Goal: Complete application form: Complete application form

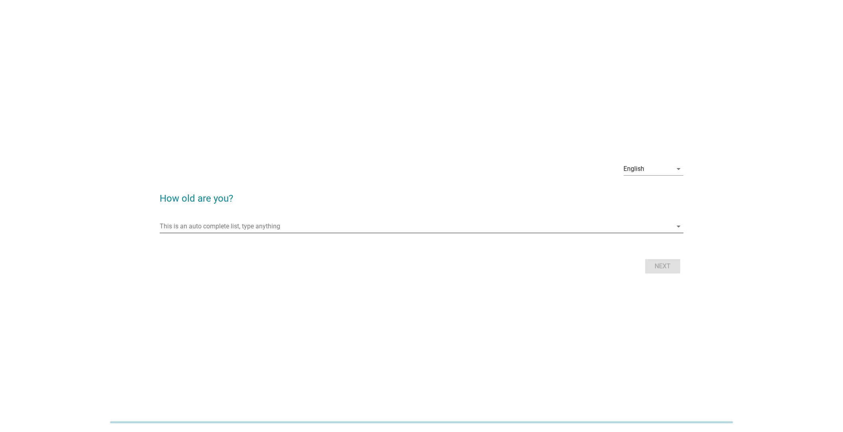
click at [196, 232] on div "This is an auto complete list, type anything arrow_drop_down" at bounding box center [422, 226] width 524 height 13
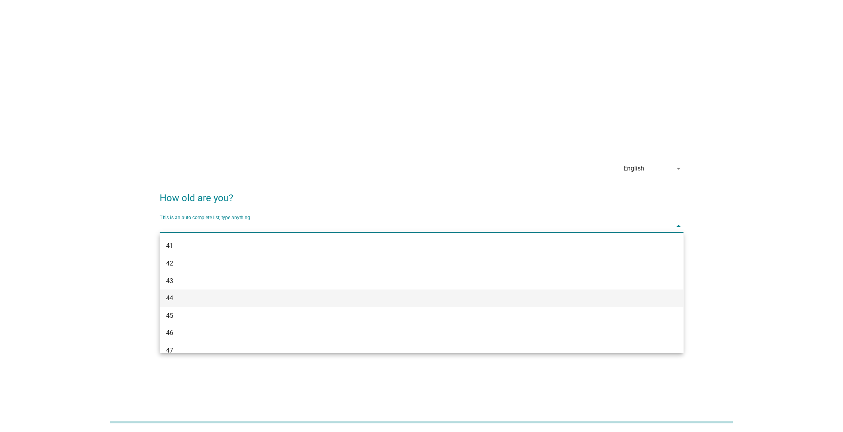
scroll to position [359, 0]
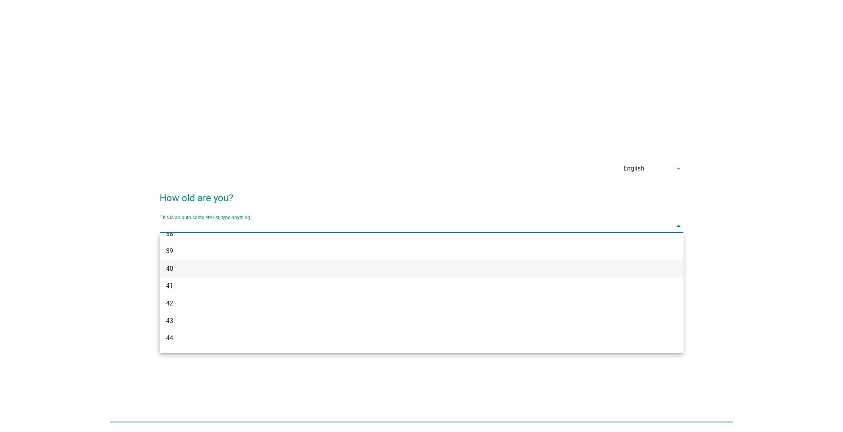
click at [246, 265] on div "40" at bounding box center [400, 269] width 468 height 10
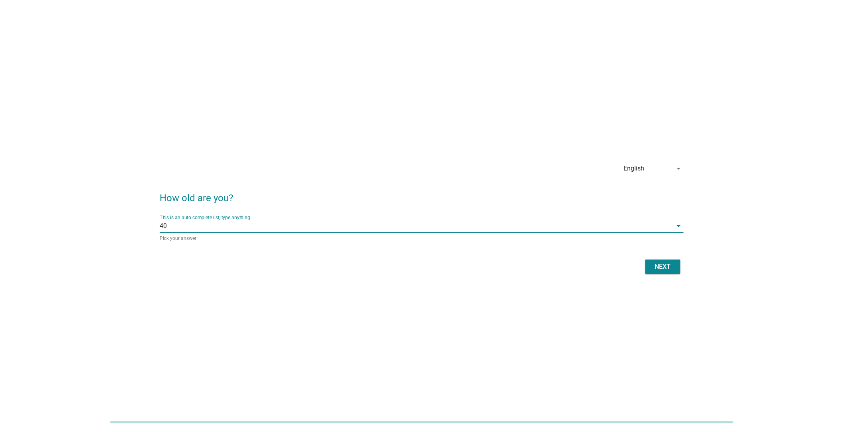
click at [666, 271] on div "Next" at bounding box center [662, 267] width 22 height 10
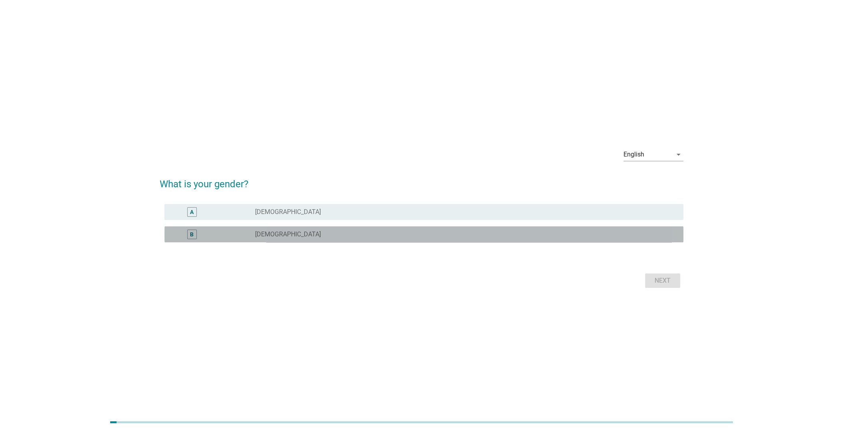
click at [248, 236] on div "B" at bounding box center [213, 234] width 84 height 10
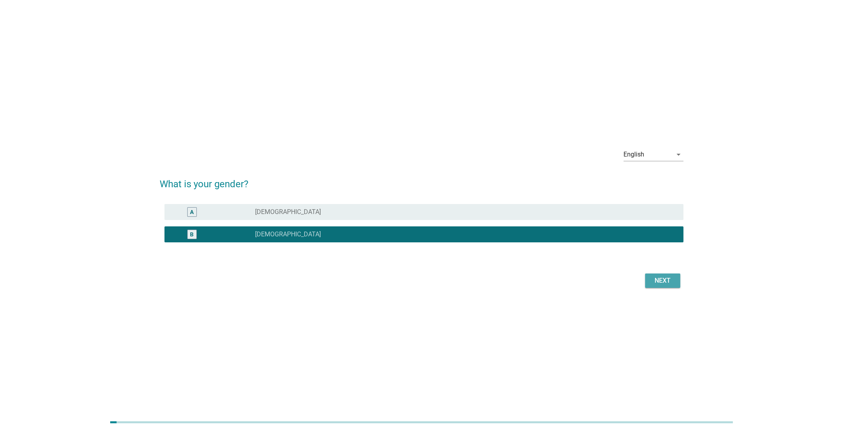
click at [667, 281] on div "Next" at bounding box center [662, 281] width 22 height 10
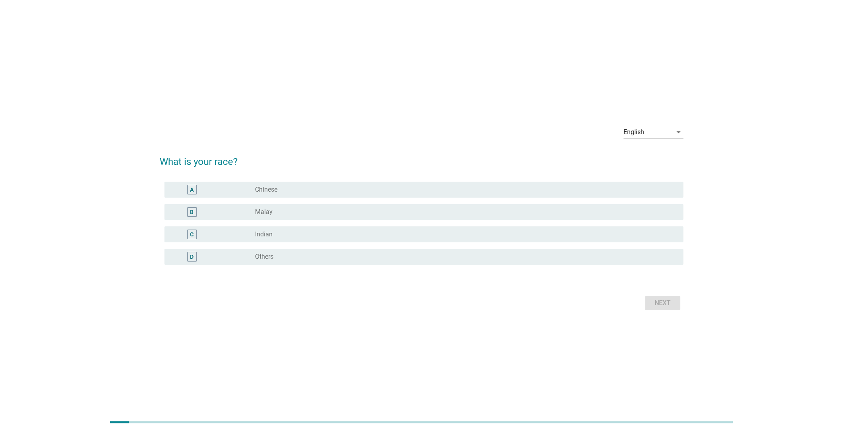
click at [282, 194] on div "radio_button_unchecked Chinese" at bounding box center [466, 190] width 422 height 10
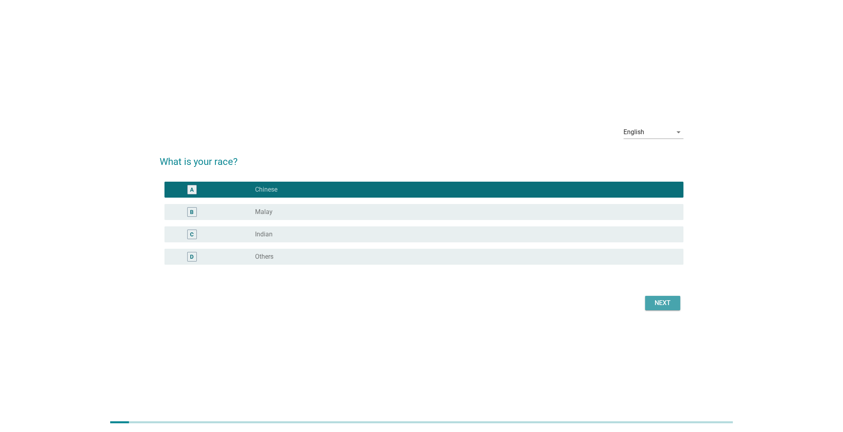
click at [649, 304] on button "Next" at bounding box center [662, 303] width 35 height 14
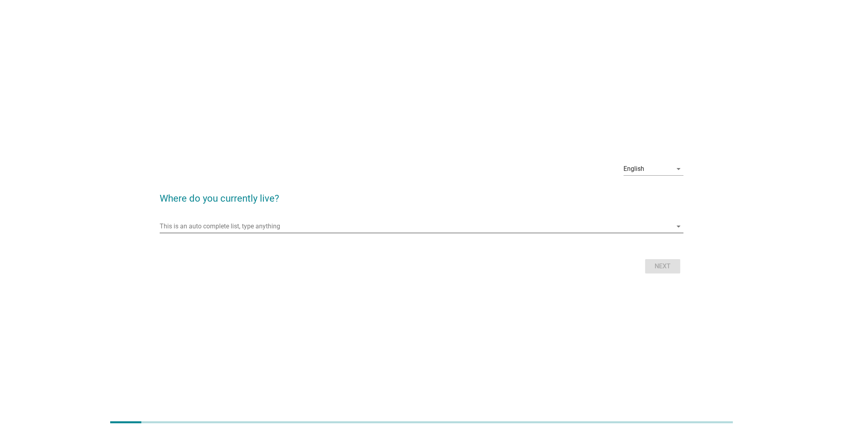
click at [259, 228] on input "This is an auto complete list, type anything" at bounding box center [416, 226] width 512 height 13
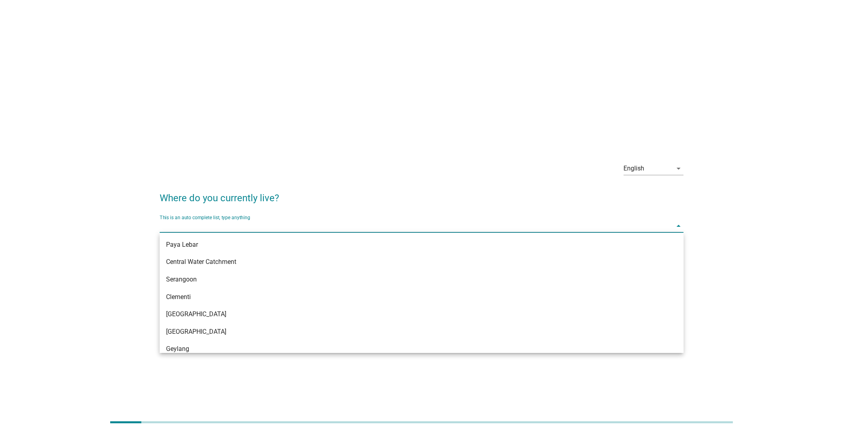
click at [279, 290] on div "Clementi" at bounding box center [422, 297] width 524 height 18
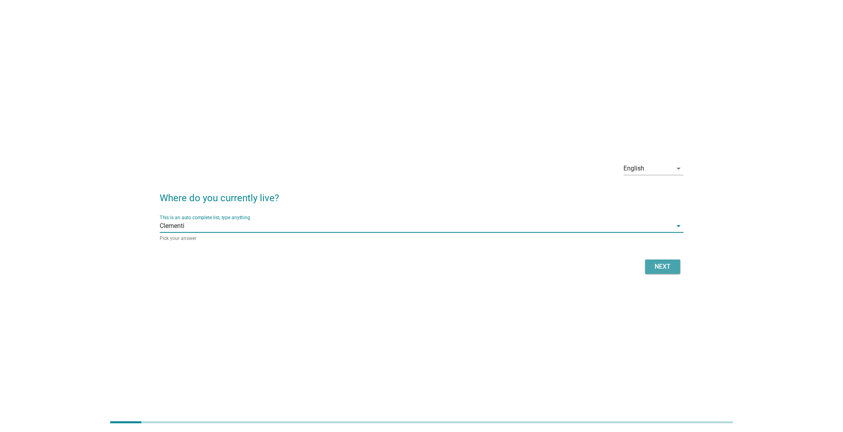
click at [654, 267] on div "Next" at bounding box center [662, 267] width 22 height 10
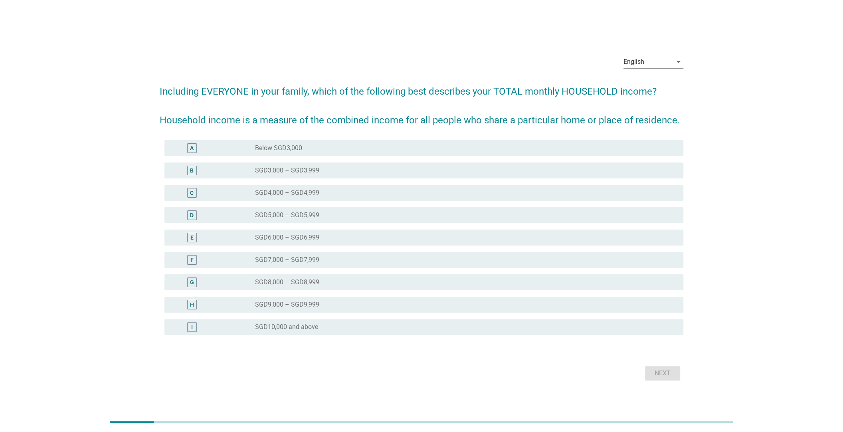
click at [370, 328] on div "radio_button_unchecked SGD10,000 and above" at bounding box center [462, 327] width 415 height 8
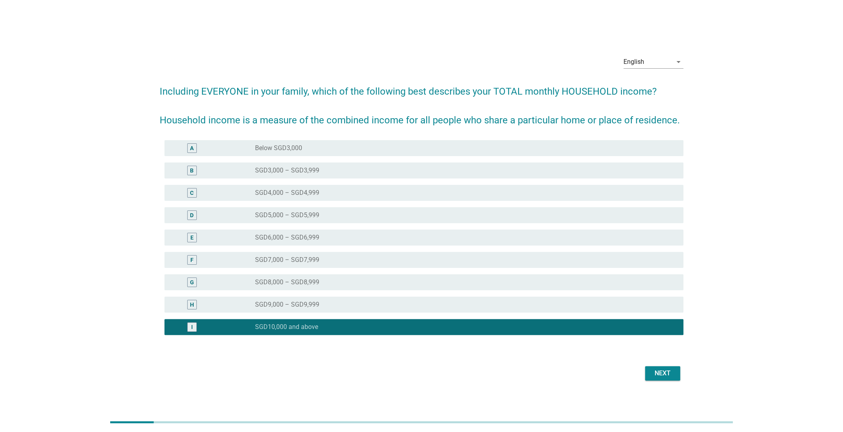
click at [648, 372] on button "Next" at bounding box center [662, 373] width 35 height 14
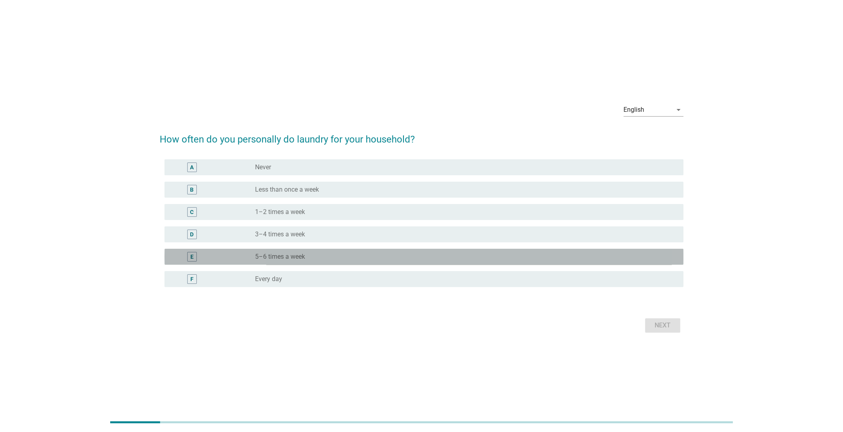
click at [288, 263] on div "E radio_button_unchecked 5–6 times a week" at bounding box center [423, 257] width 519 height 16
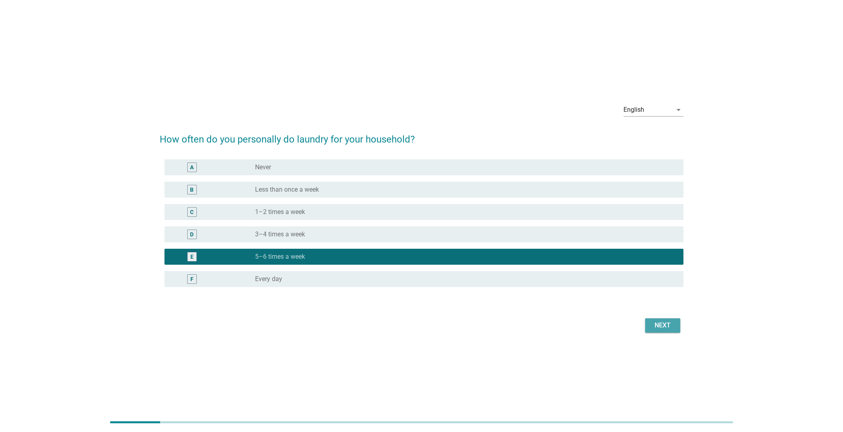
click at [662, 322] on div "Next" at bounding box center [662, 325] width 22 height 10
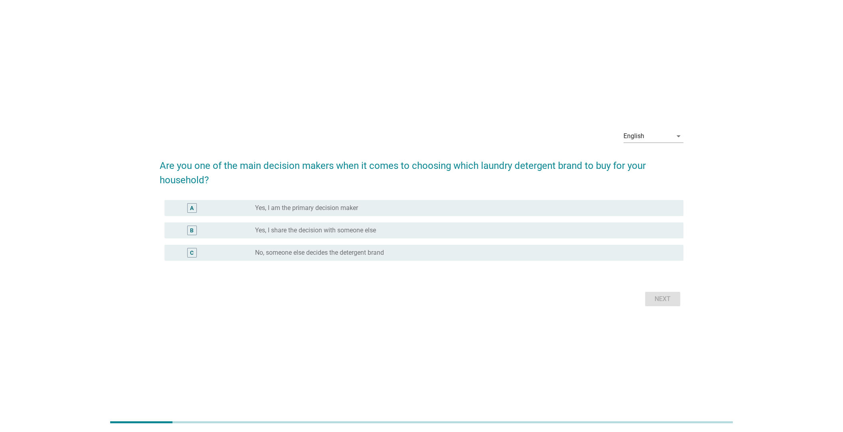
click at [277, 204] on div "radio_button_unchecked Yes, I am the primary decision maker" at bounding box center [466, 208] width 422 height 10
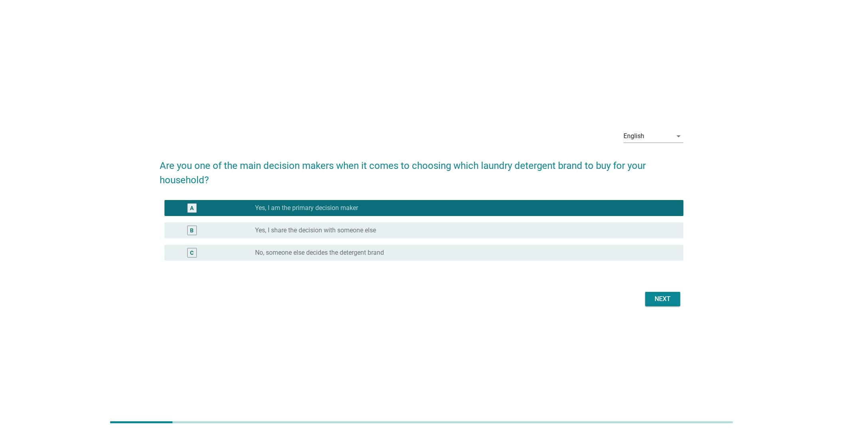
click at [655, 294] on div "Next" at bounding box center [662, 299] width 22 height 10
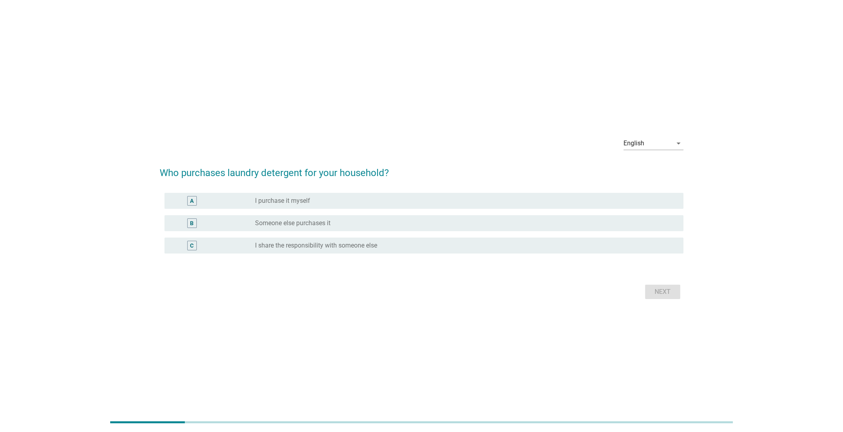
click at [267, 201] on label "I purchase it myself" at bounding box center [282, 201] width 55 height 8
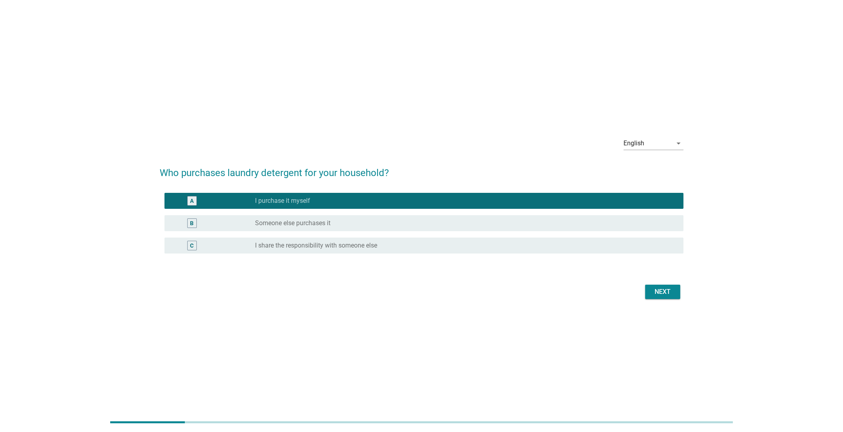
click at [653, 287] on div "Next" at bounding box center [662, 292] width 22 height 10
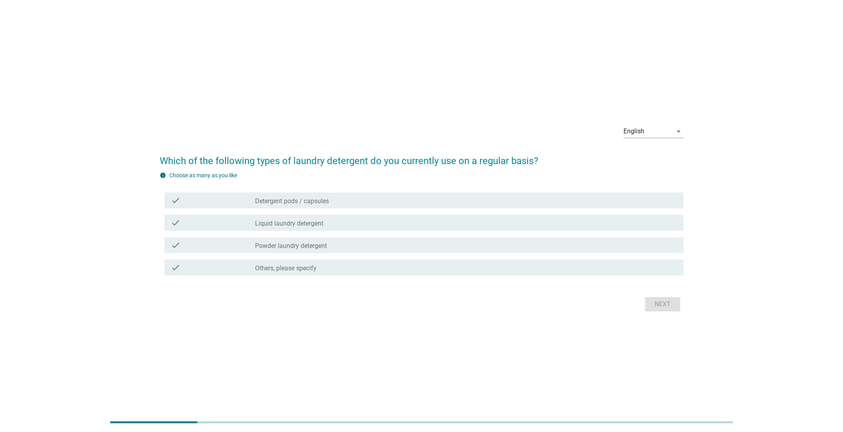
click at [261, 222] on label "Liquid laundry detergent" at bounding box center [289, 223] width 68 height 8
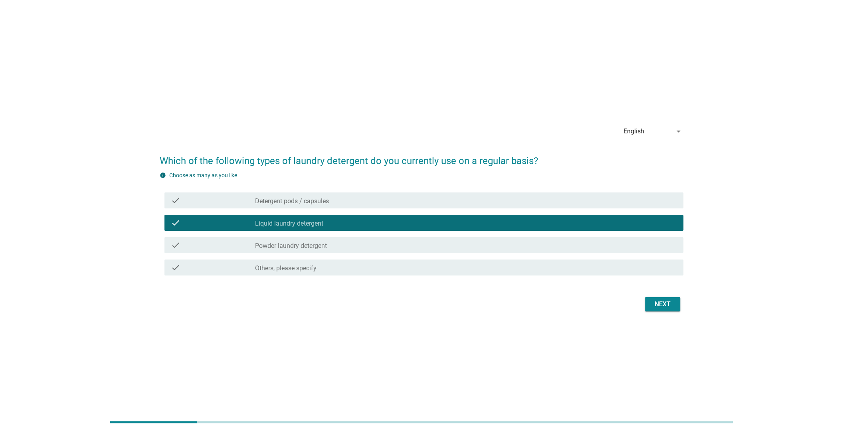
click at [262, 246] on label "Powder laundry detergent" at bounding box center [291, 246] width 72 height 8
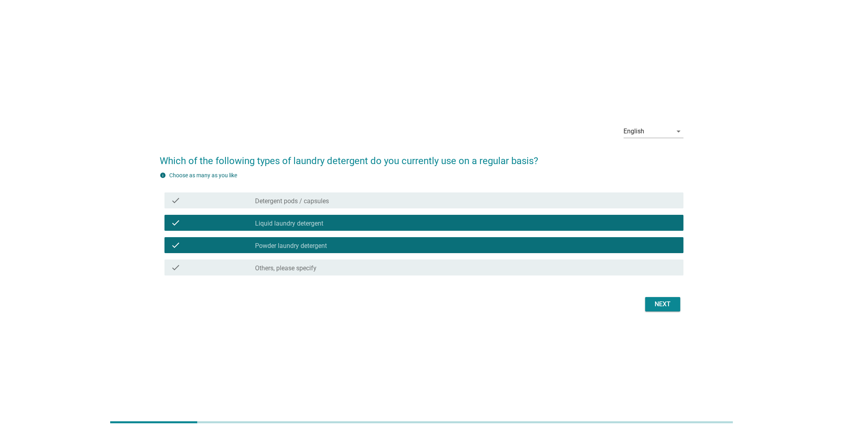
click at [655, 310] on button "Next" at bounding box center [662, 304] width 35 height 14
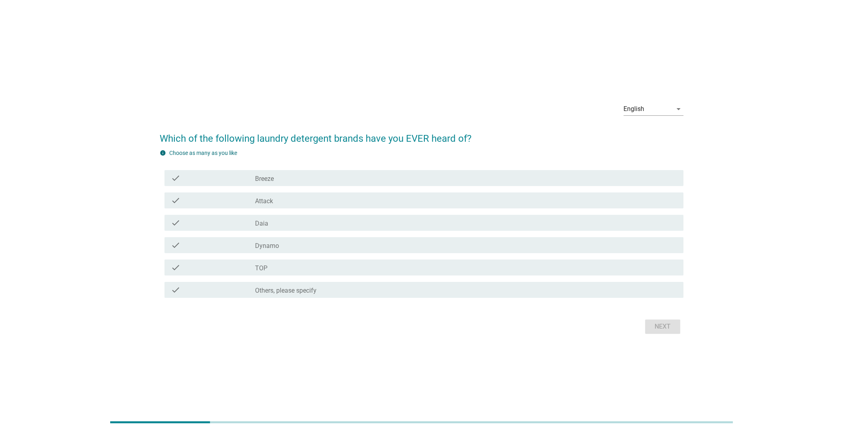
click at [228, 203] on div "check" at bounding box center [213, 201] width 84 height 10
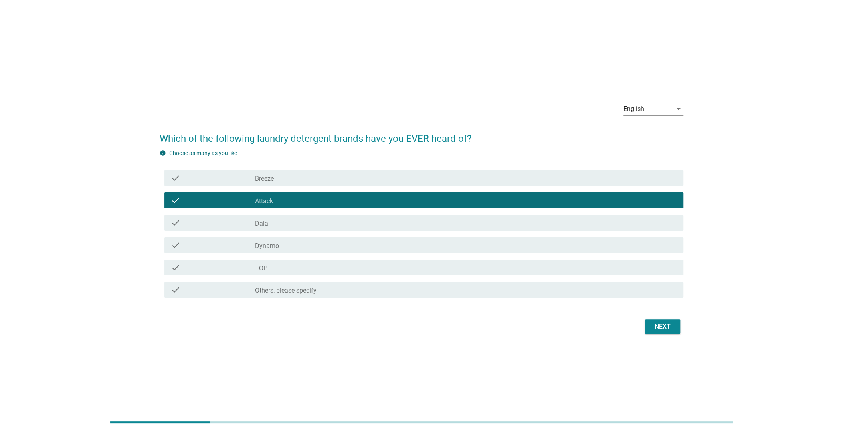
click at [225, 247] on div "check" at bounding box center [213, 245] width 84 height 10
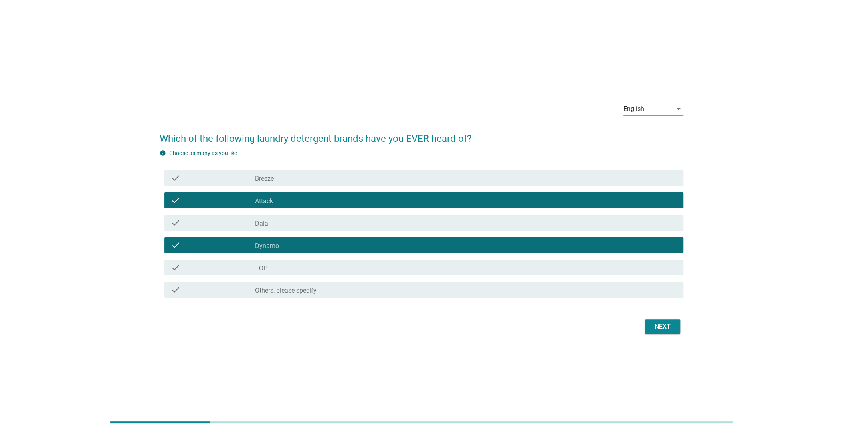
click at [665, 328] on div "Next" at bounding box center [662, 327] width 22 height 10
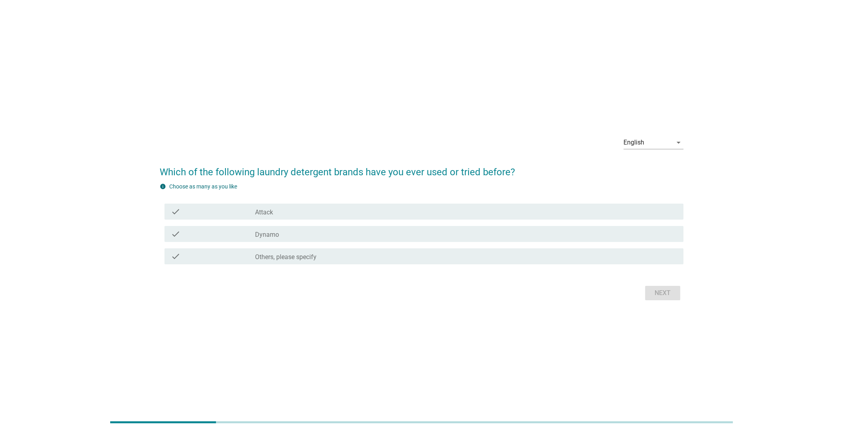
click at [243, 210] on div "check" at bounding box center [213, 212] width 84 height 10
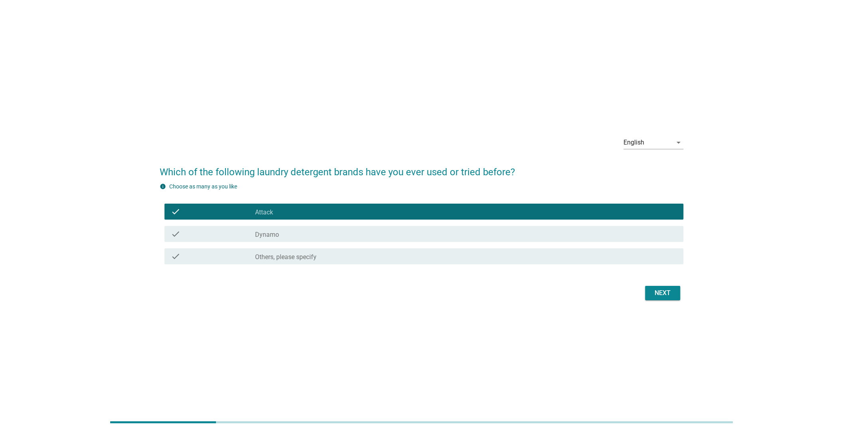
click at [655, 294] on div "Next" at bounding box center [662, 293] width 22 height 10
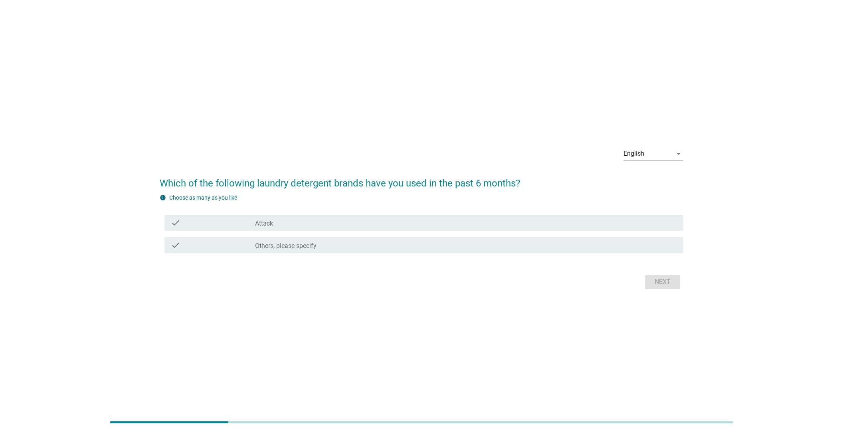
click at [253, 226] on div "check" at bounding box center [213, 223] width 84 height 10
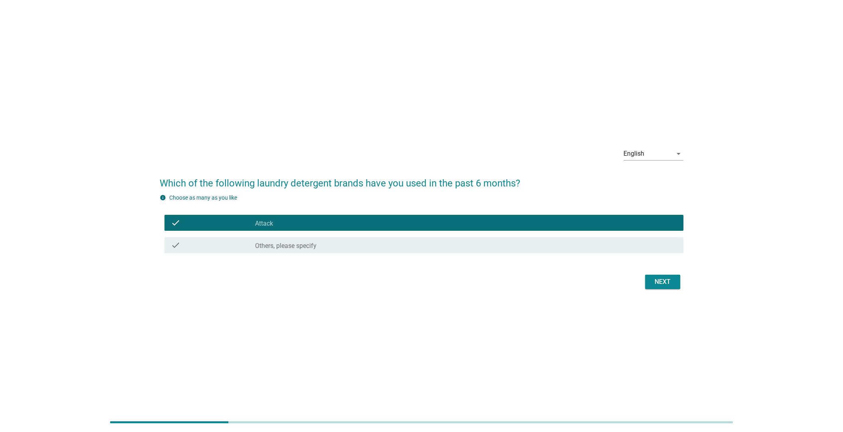
click at [663, 277] on div "Next" at bounding box center [662, 282] width 22 height 10
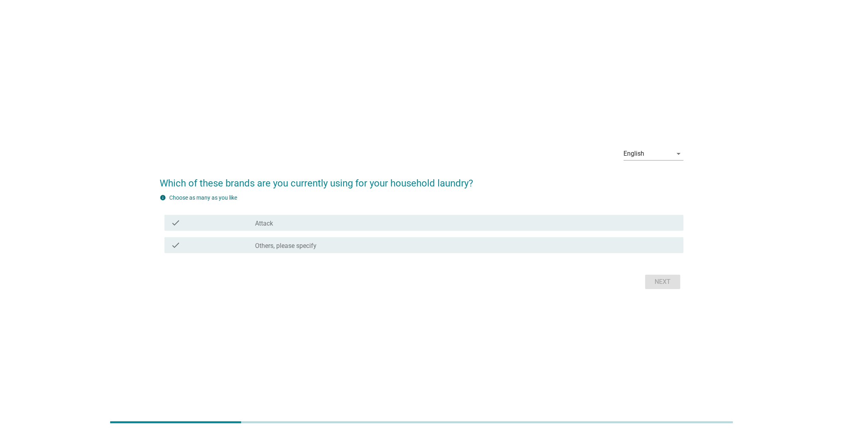
click at [281, 226] on div "check_box_outline_blank Attack" at bounding box center [466, 223] width 422 height 10
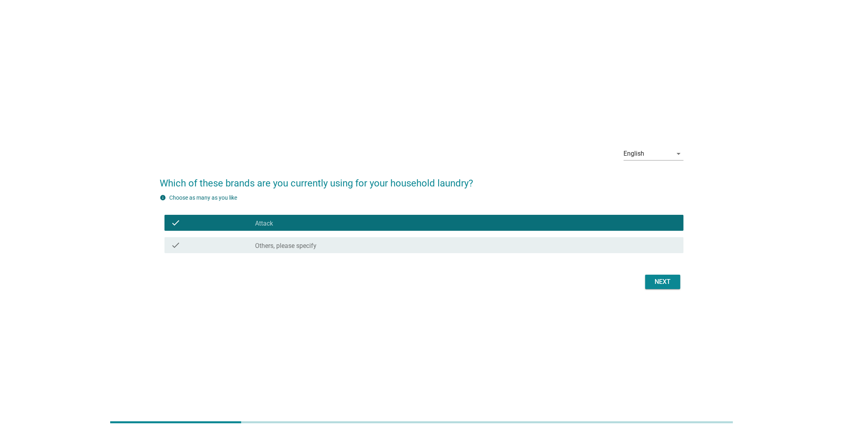
click at [653, 282] on div "Next" at bounding box center [662, 282] width 22 height 10
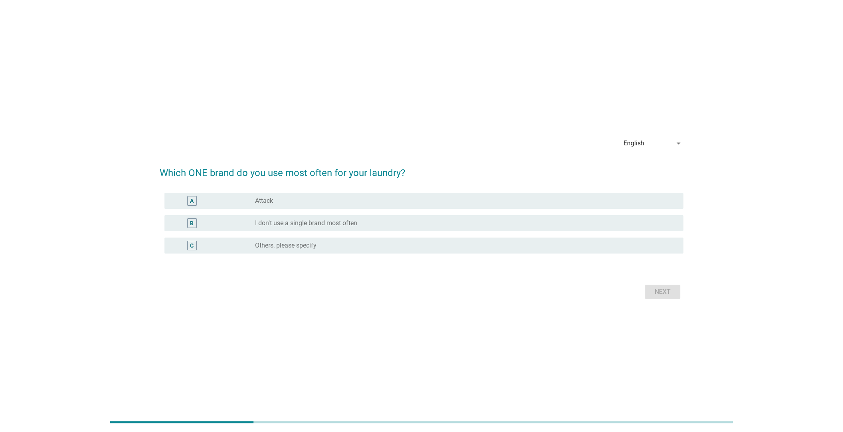
click at [222, 200] on div "A" at bounding box center [213, 201] width 84 height 10
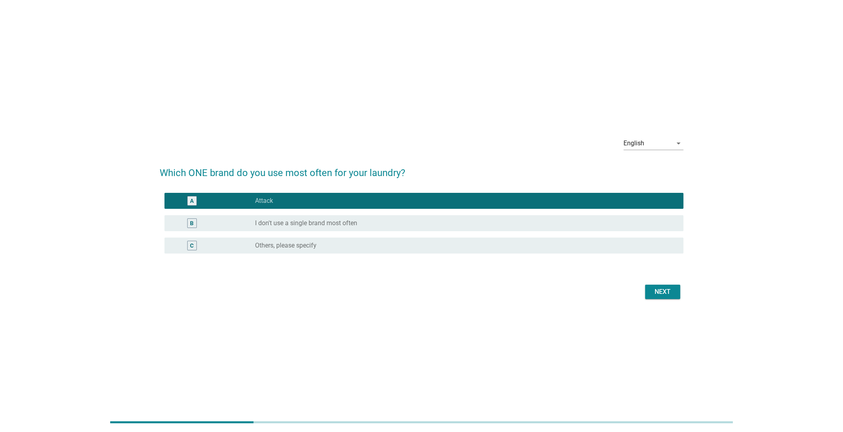
click at [656, 288] on div "Next" at bounding box center [662, 292] width 22 height 10
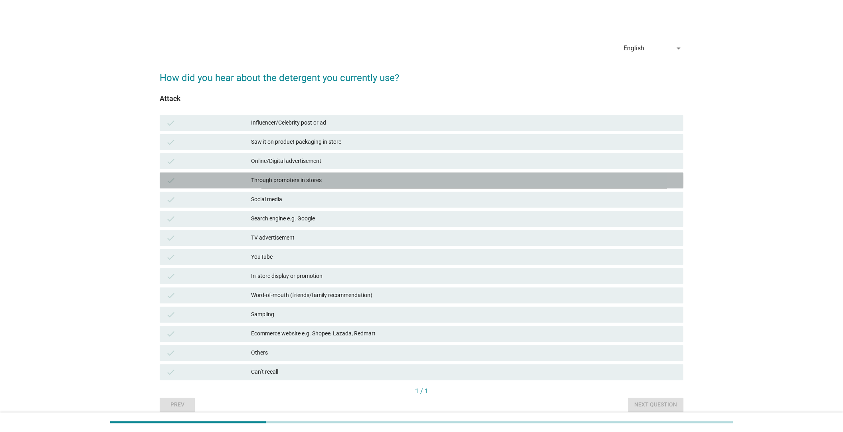
click at [317, 180] on div "Through promoters in stores" at bounding box center [464, 181] width 426 height 10
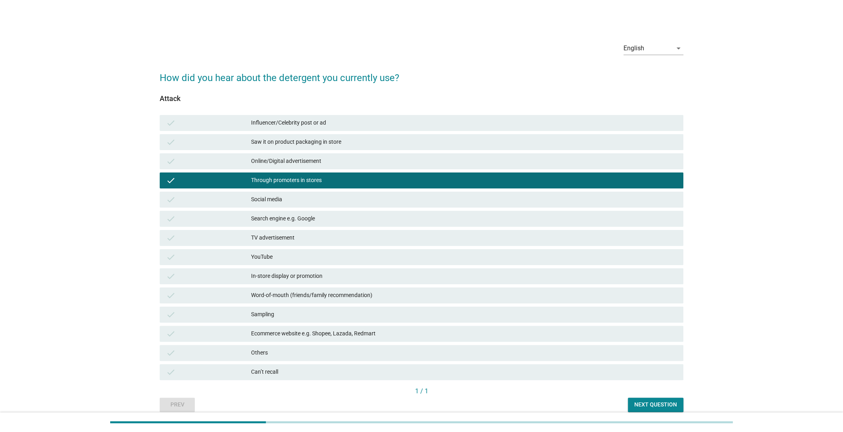
click at [633, 403] on button "Next question" at bounding box center [655, 404] width 55 height 14
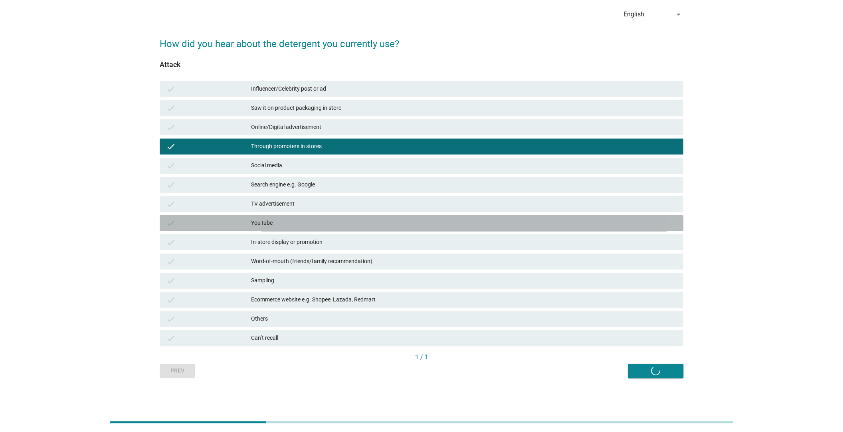
click at [295, 222] on div "YouTube" at bounding box center [464, 223] width 426 height 10
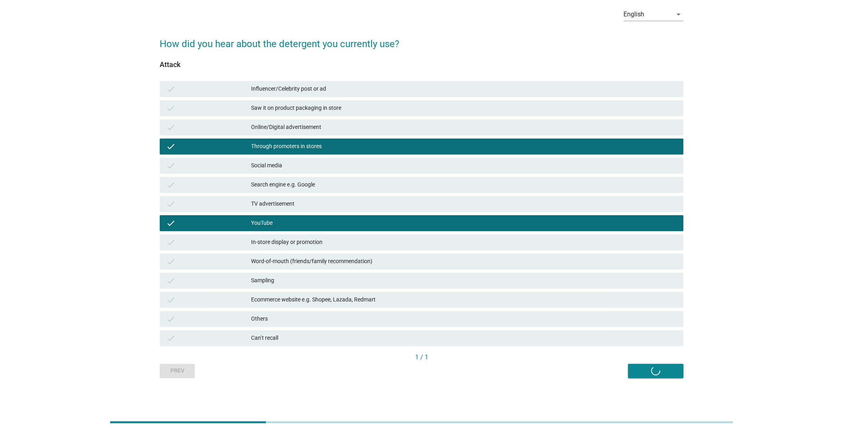
click at [643, 370] on div "Prev Next question" at bounding box center [422, 371] width 524 height 14
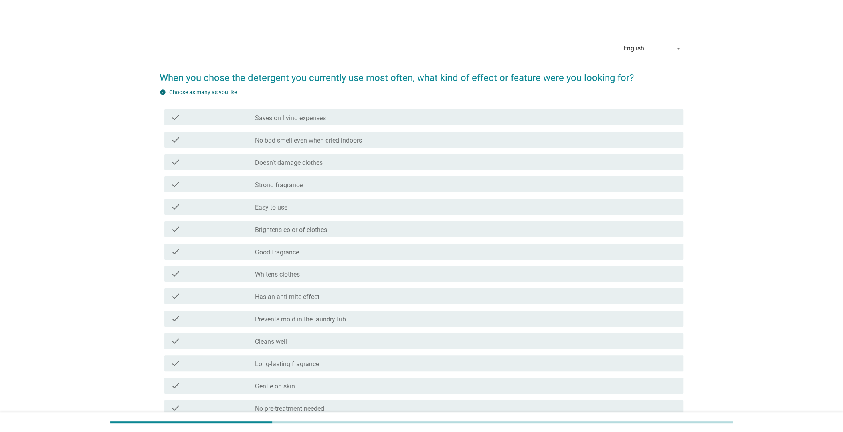
click at [329, 184] on div "check_box_outline_blank Strong fragrance" at bounding box center [466, 185] width 422 height 10
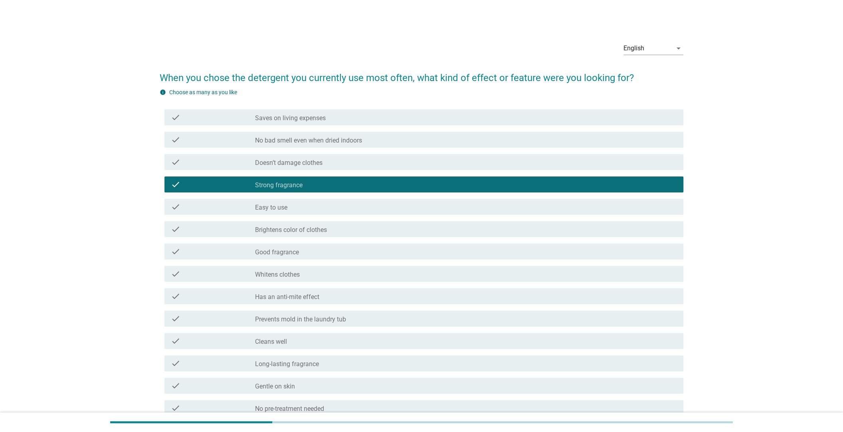
click at [331, 212] on div "check check_box_outline_blank Easy to use" at bounding box center [423, 207] width 519 height 16
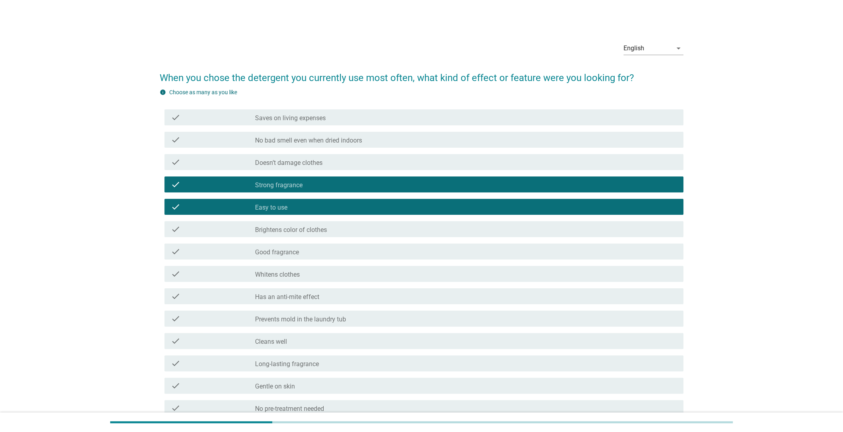
scroll to position [210, 0]
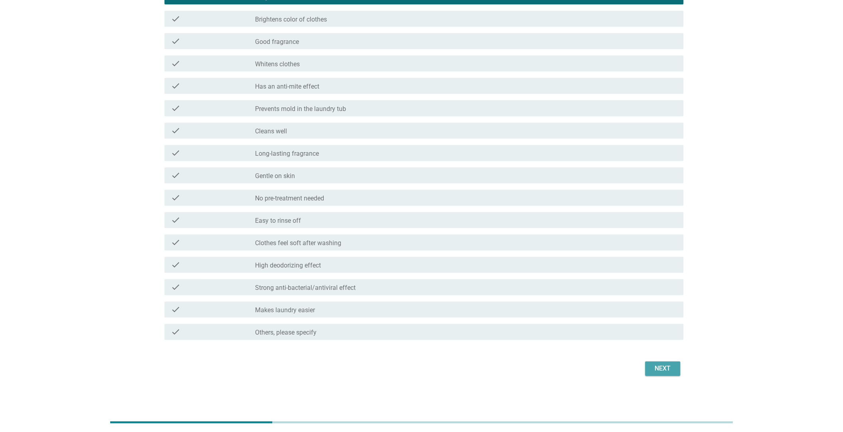
click at [654, 369] on div "Next" at bounding box center [662, 369] width 22 height 10
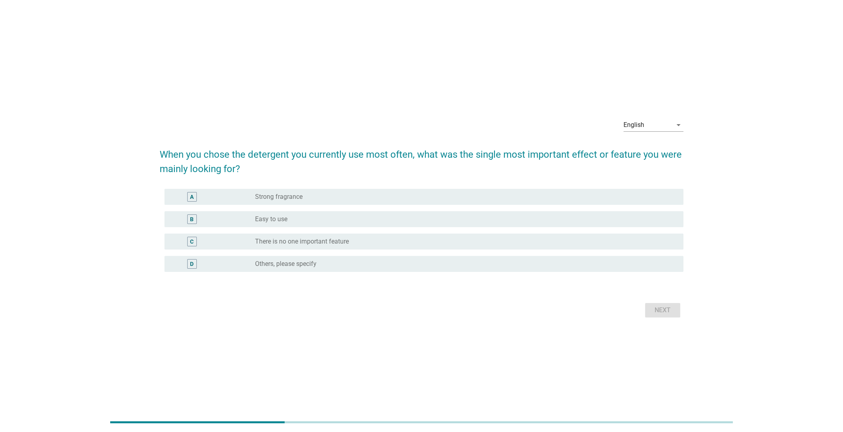
click at [239, 217] on div "B" at bounding box center [213, 219] width 84 height 10
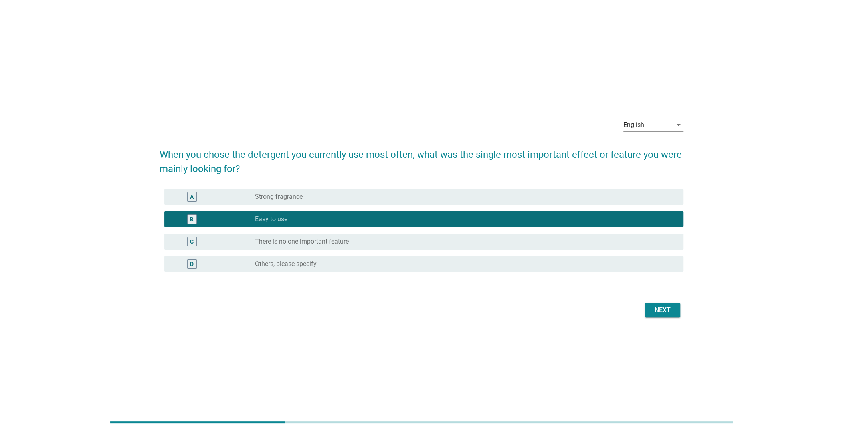
click at [651, 308] on div "Next" at bounding box center [662, 310] width 22 height 10
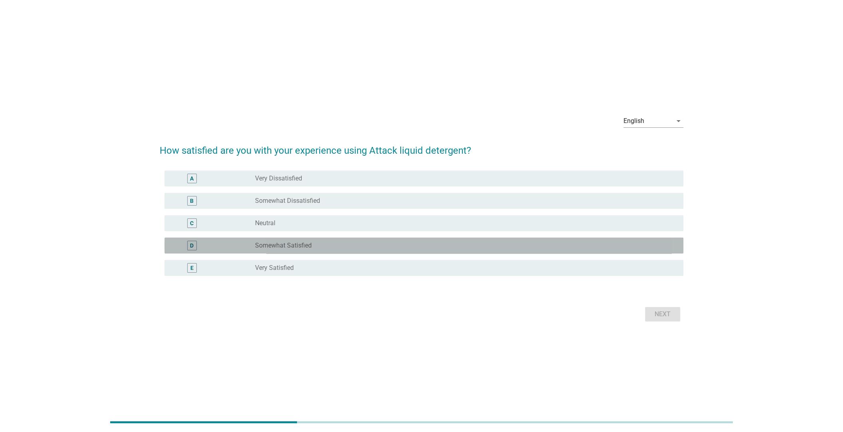
click at [254, 246] on div "D" at bounding box center [213, 246] width 84 height 10
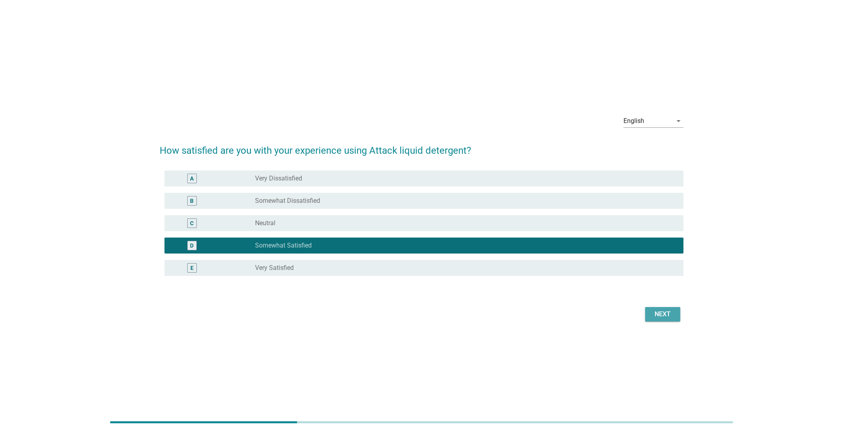
click at [648, 314] on button "Next" at bounding box center [662, 314] width 35 height 14
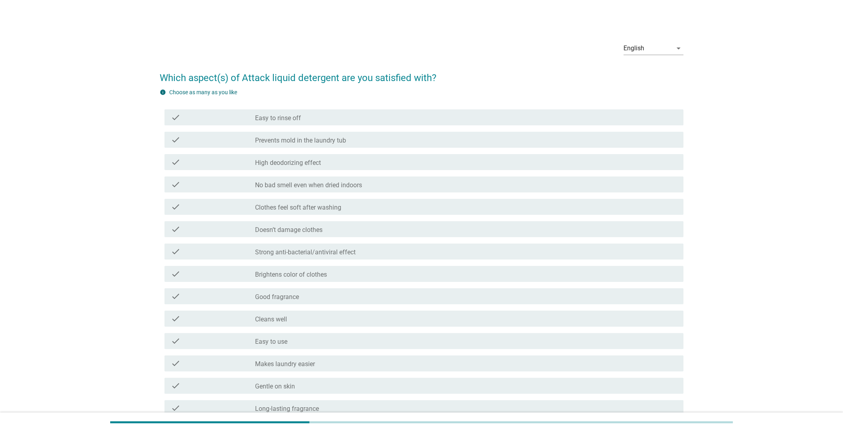
click at [272, 228] on label "Doesn’t damage clothes" at bounding box center [288, 230] width 67 height 8
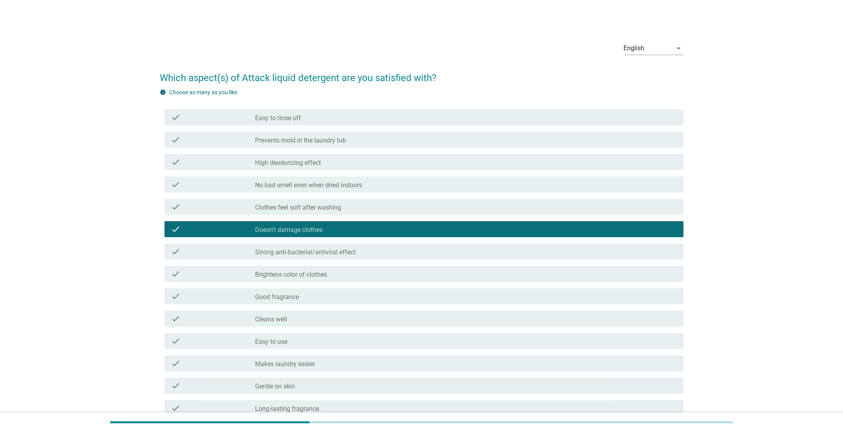
scroll to position [233, 0]
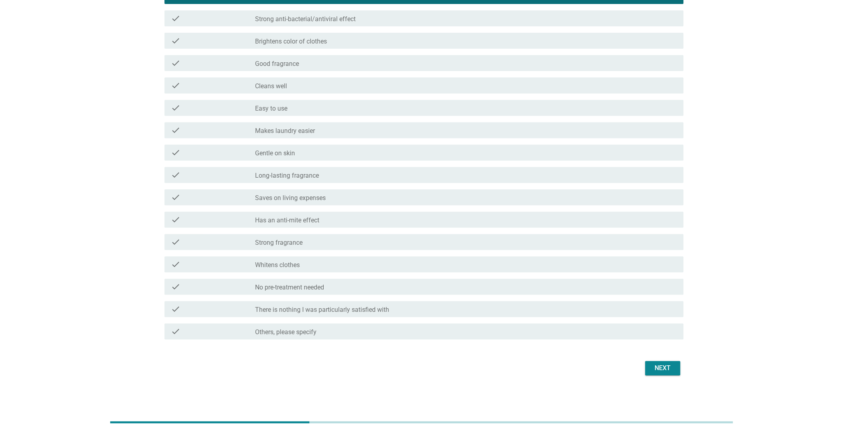
click at [649, 370] on button "Next" at bounding box center [662, 368] width 35 height 14
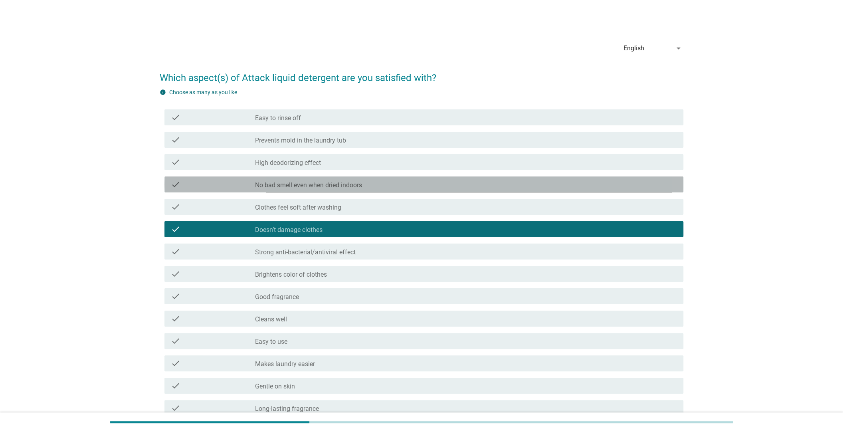
click at [379, 184] on div "check_box_outline_blank No bad smell even when dried indoors" at bounding box center [466, 185] width 422 height 10
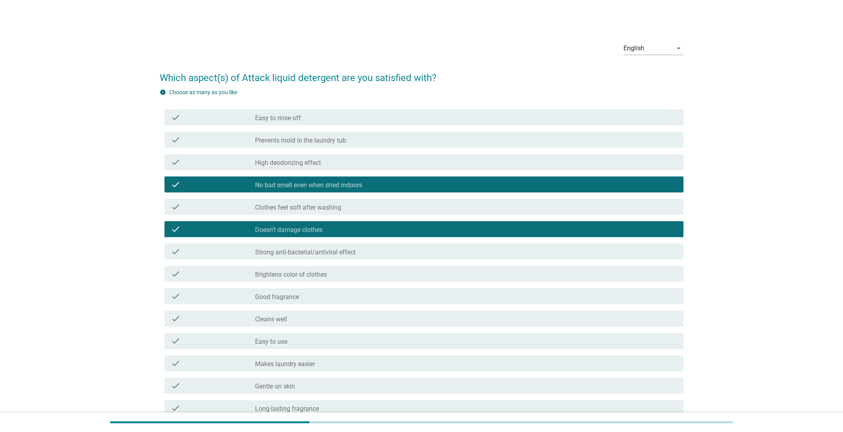
scroll to position [233, 0]
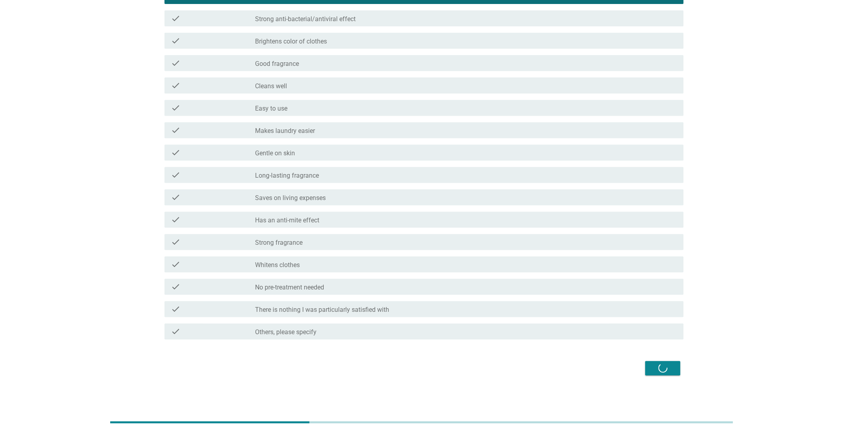
click at [657, 361] on div "Next" at bounding box center [422, 367] width 524 height 19
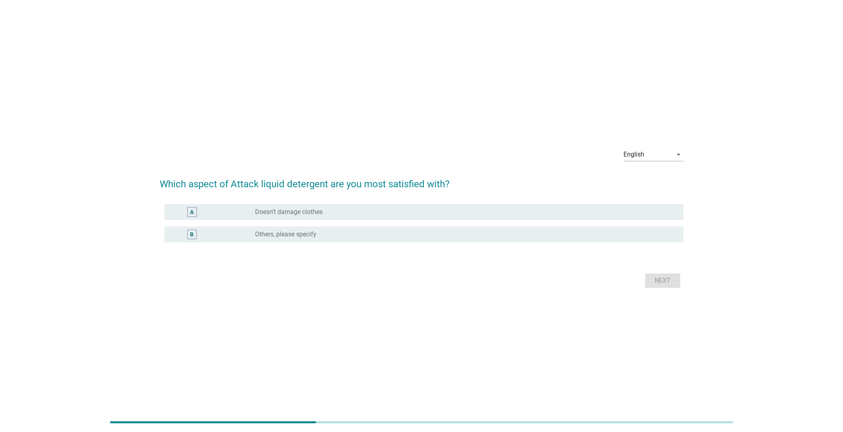
click at [270, 211] on label "Doesn’t damage clothes" at bounding box center [288, 212] width 67 height 8
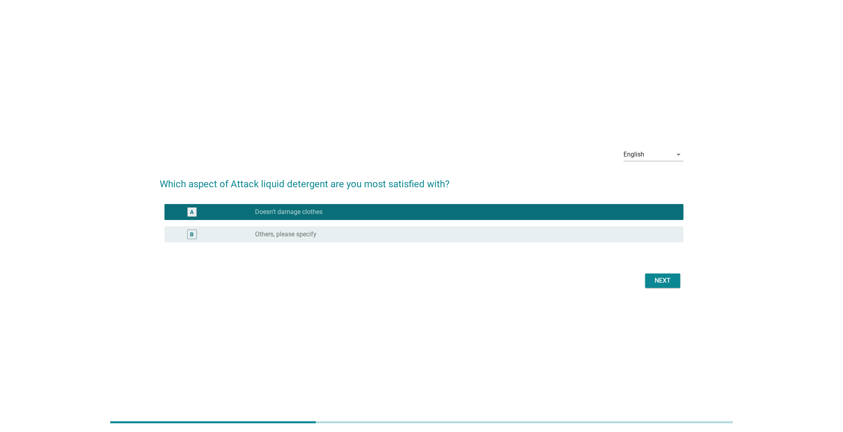
click at [653, 283] on div "Next" at bounding box center [662, 281] width 22 height 10
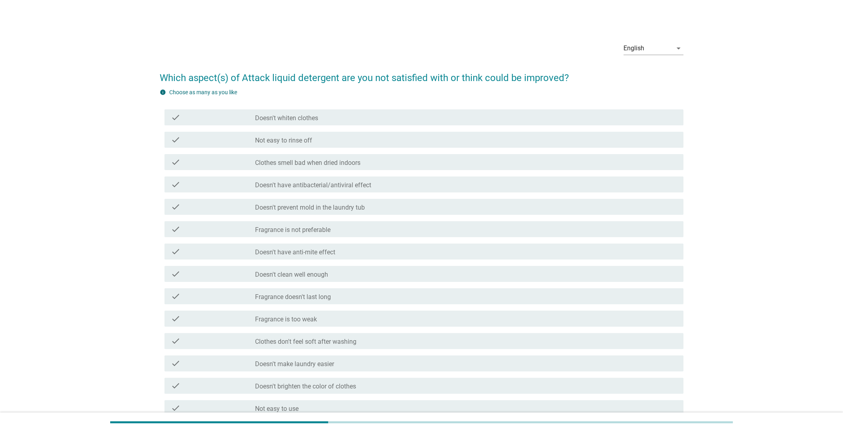
click at [384, 186] on div "check_box_outline_blank Doesn't have antibacterial/antiviral effect" at bounding box center [466, 185] width 422 height 10
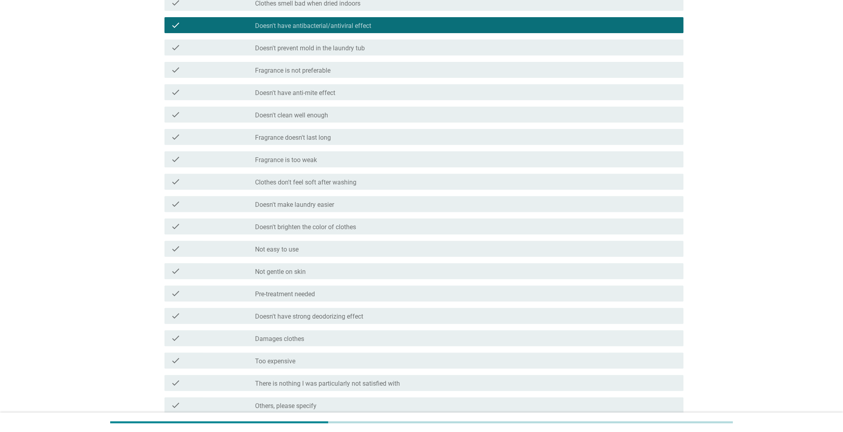
scroll to position [233, 0]
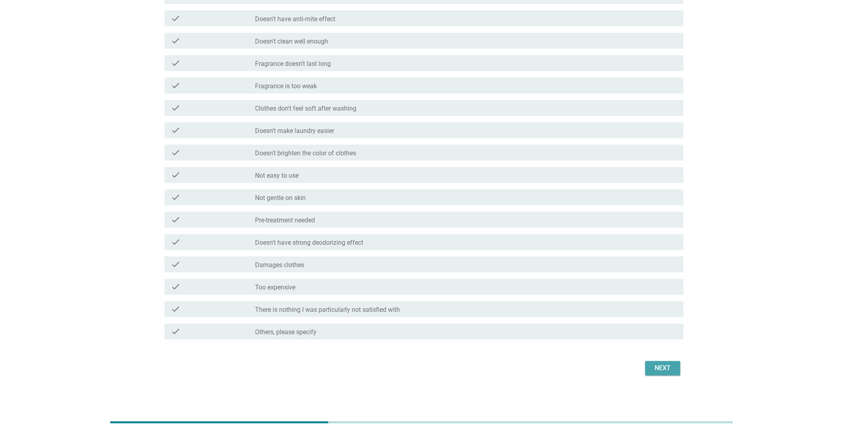
click at [655, 369] on div "Next" at bounding box center [662, 368] width 22 height 10
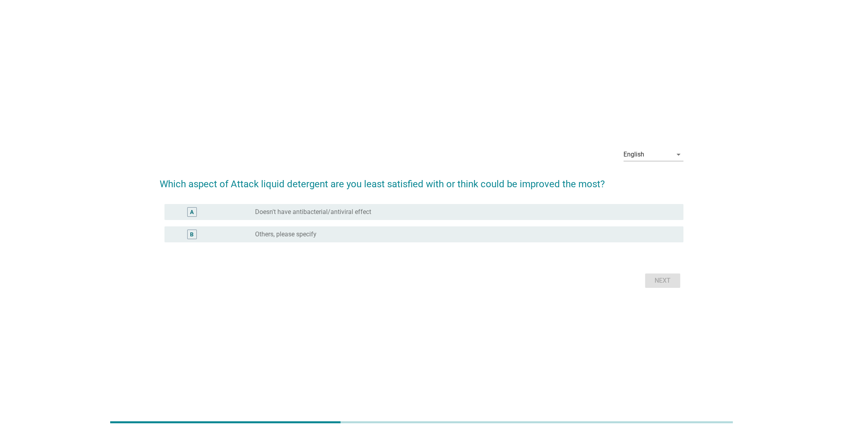
click at [222, 214] on div "A" at bounding box center [213, 212] width 84 height 10
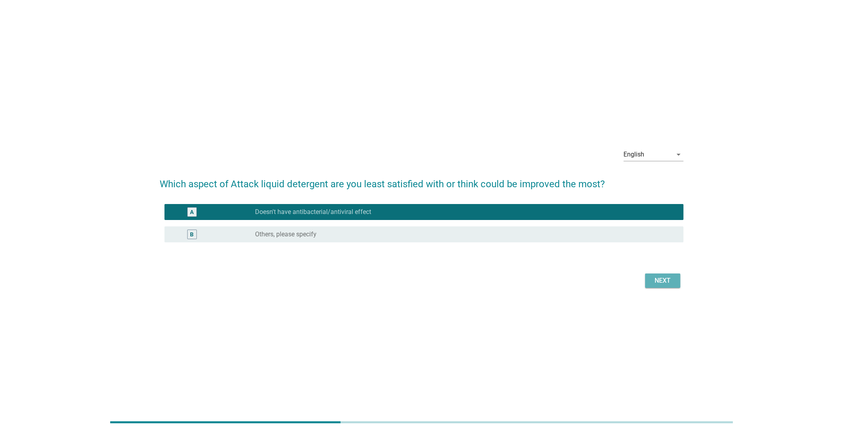
click at [665, 278] on button "Next" at bounding box center [662, 280] width 35 height 14
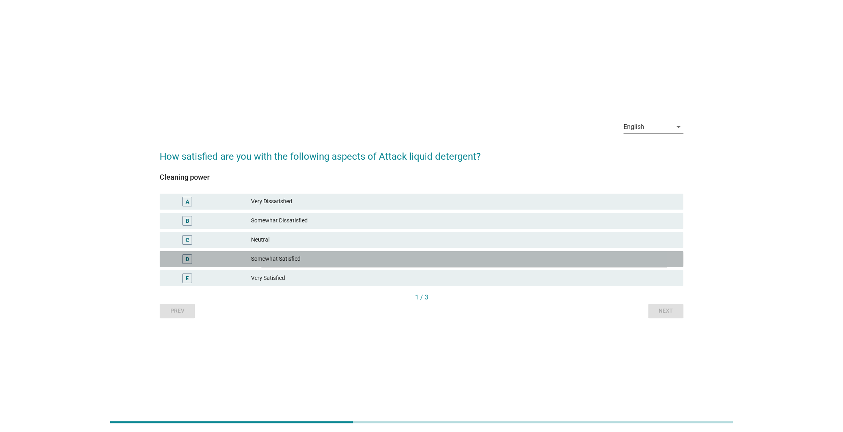
click at [316, 253] on div "D Somewhat Satisfied" at bounding box center [422, 259] width 524 height 16
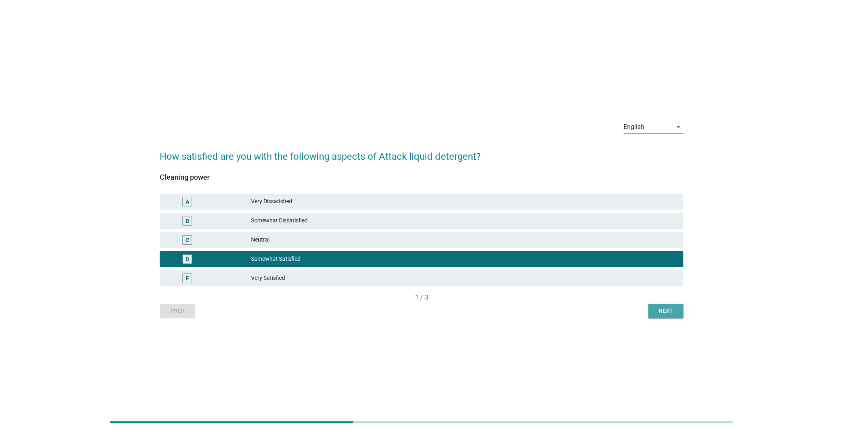
click at [654, 308] on div "Next" at bounding box center [665, 310] width 22 height 8
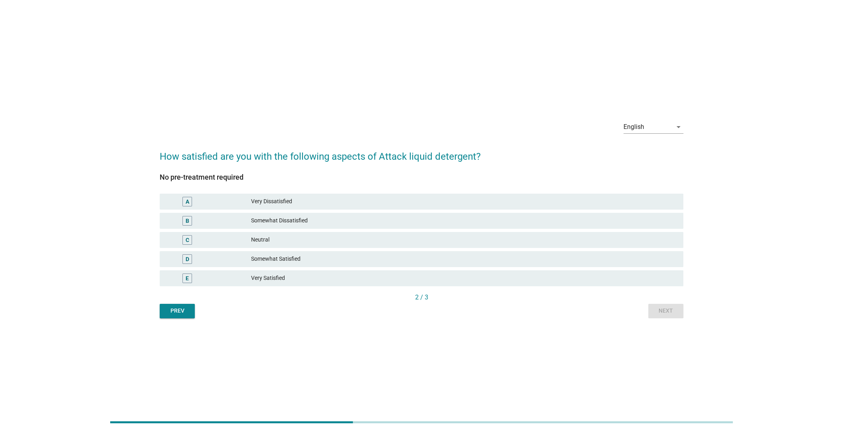
click at [254, 242] on div "Neutral" at bounding box center [464, 240] width 426 height 10
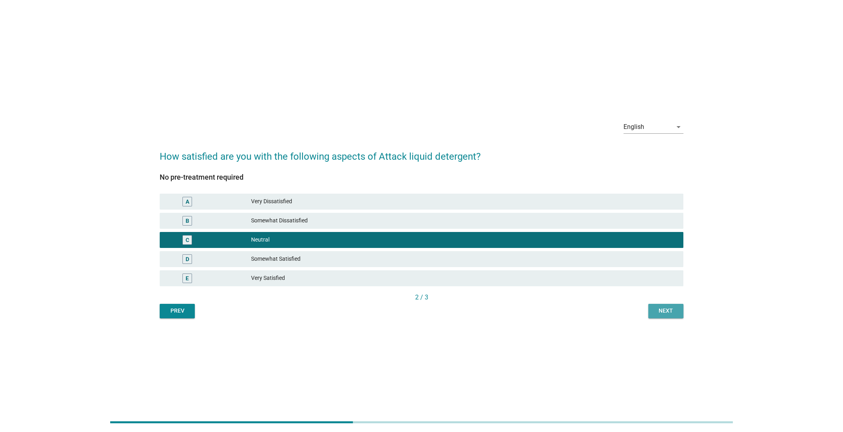
click at [666, 311] on div "Next" at bounding box center [665, 310] width 22 height 8
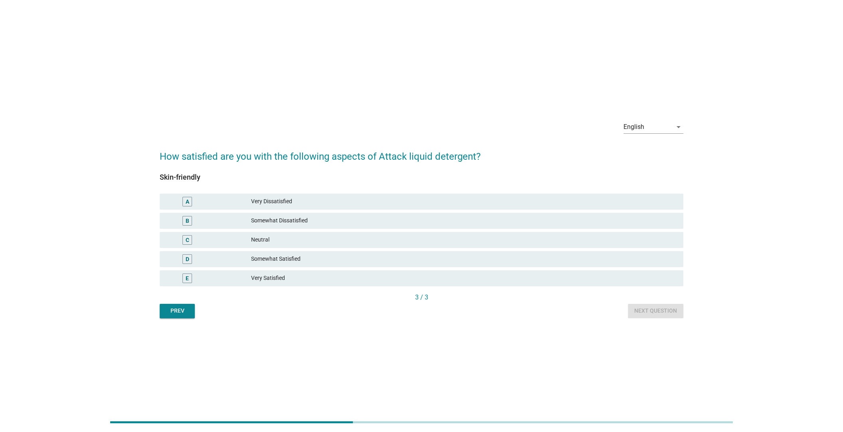
click at [326, 264] on div "D Somewhat Satisfied" at bounding box center [422, 259] width 524 height 16
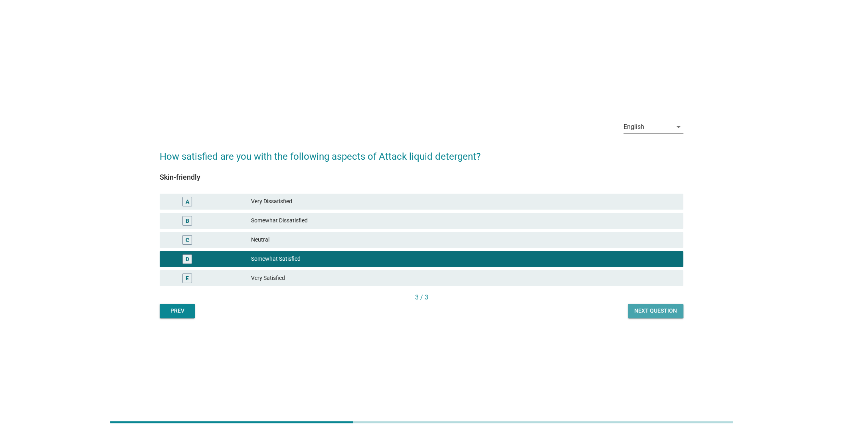
click at [668, 310] on div "Next question" at bounding box center [655, 310] width 43 height 8
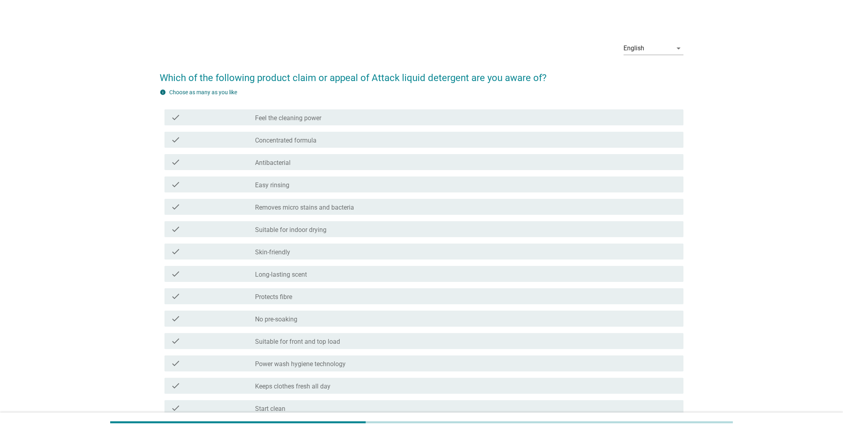
click at [318, 184] on div "check_box_outline_blank Easy rinsing" at bounding box center [466, 185] width 422 height 10
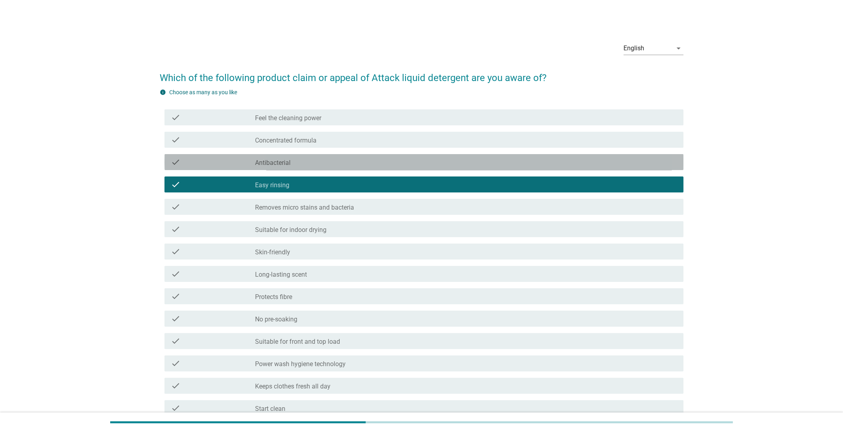
click at [326, 168] on div "check check_box_outline_blank Antibacterial" at bounding box center [423, 162] width 519 height 16
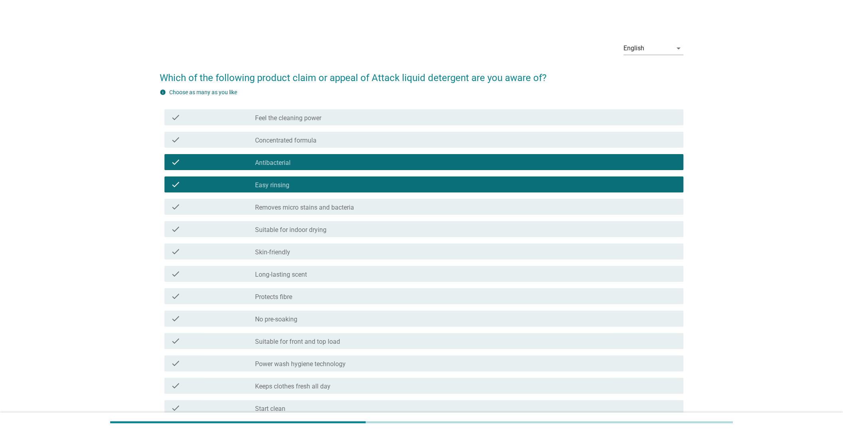
scroll to position [255, 0]
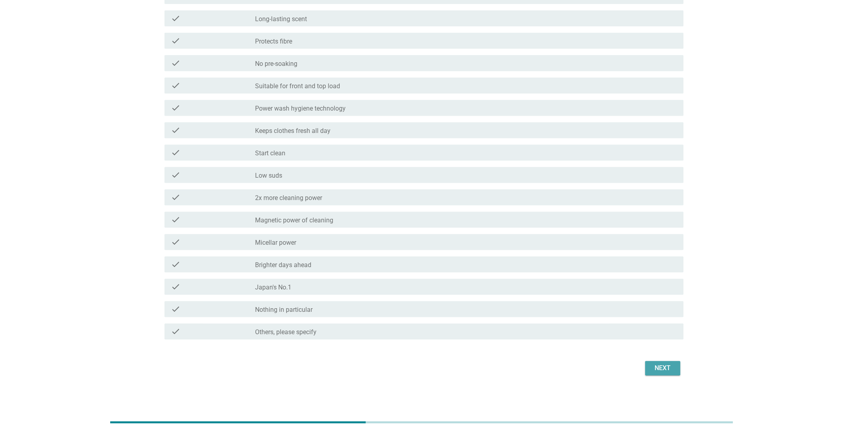
click at [657, 367] on div "Next" at bounding box center [662, 368] width 22 height 10
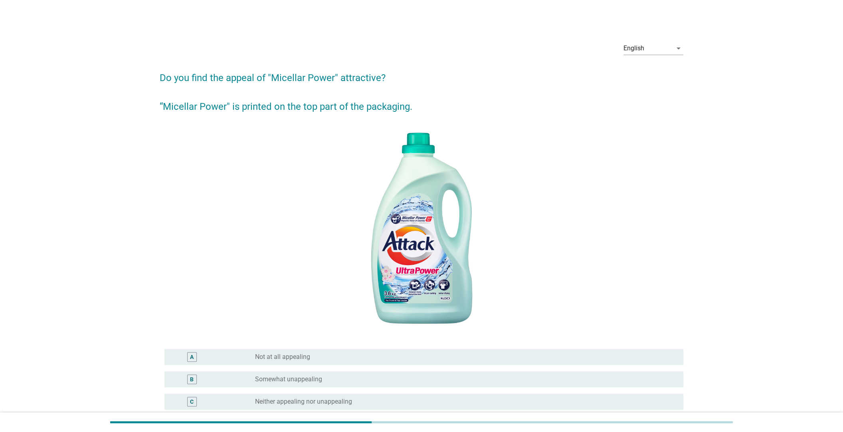
scroll to position [125, 0]
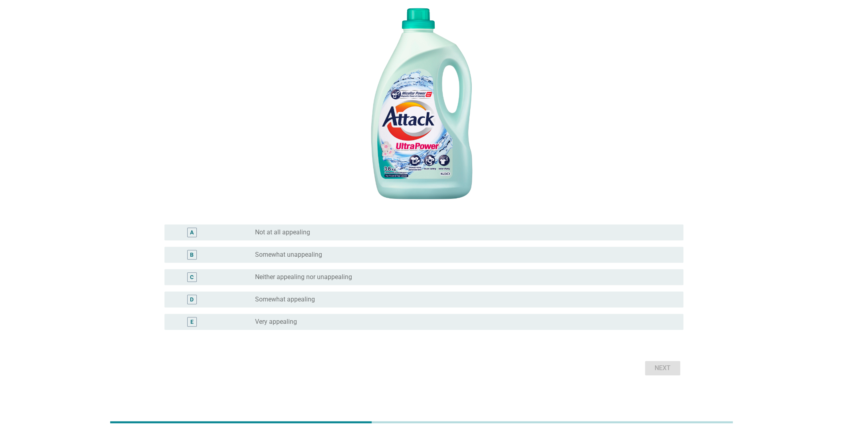
click at [273, 303] on div "radio_button_unchecked Somewhat appealing" at bounding box center [466, 300] width 422 height 10
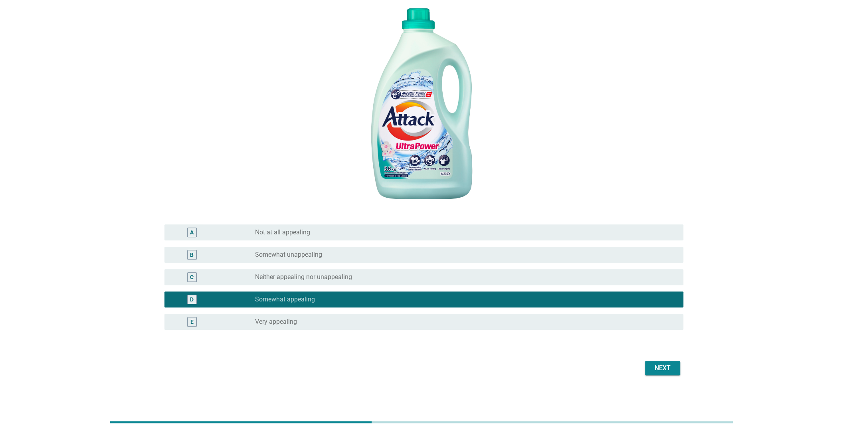
click at [657, 368] on div "Next" at bounding box center [662, 368] width 22 height 10
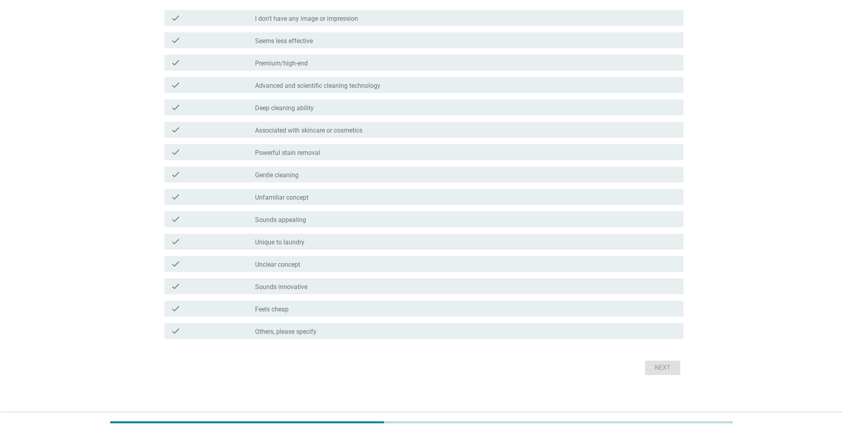
scroll to position [0, 0]
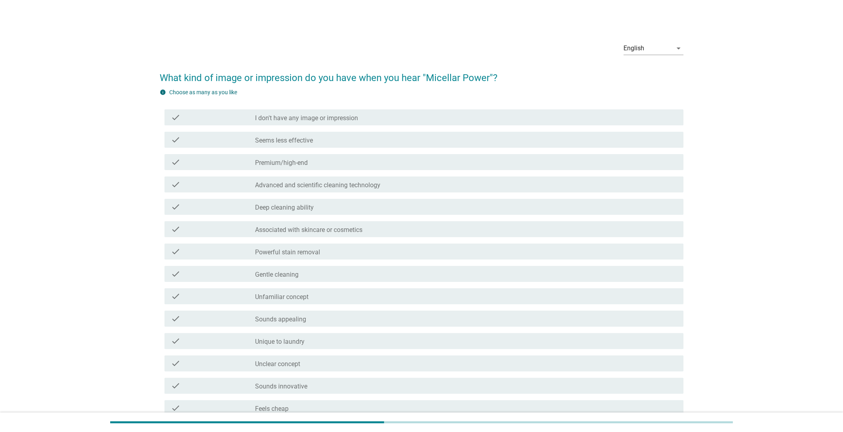
click at [252, 208] on div "check" at bounding box center [213, 207] width 84 height 10
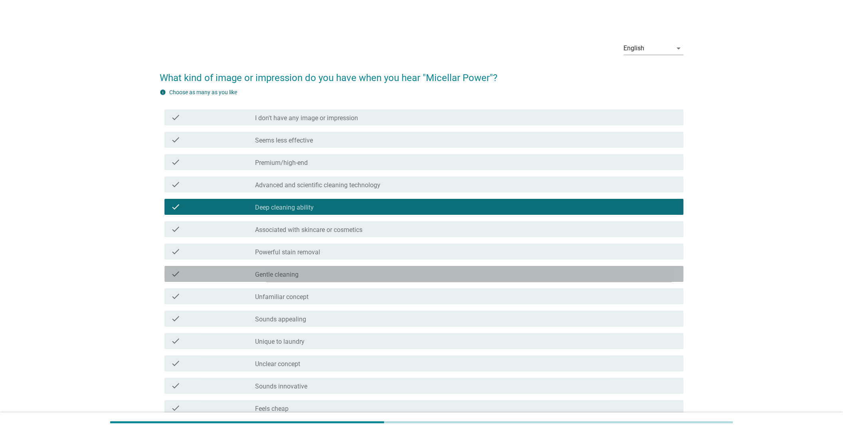
click at [242, 279] on div "check check_box_outline_blank Gentle cleaning" at bounding box center [423, 274] width 519 height 16
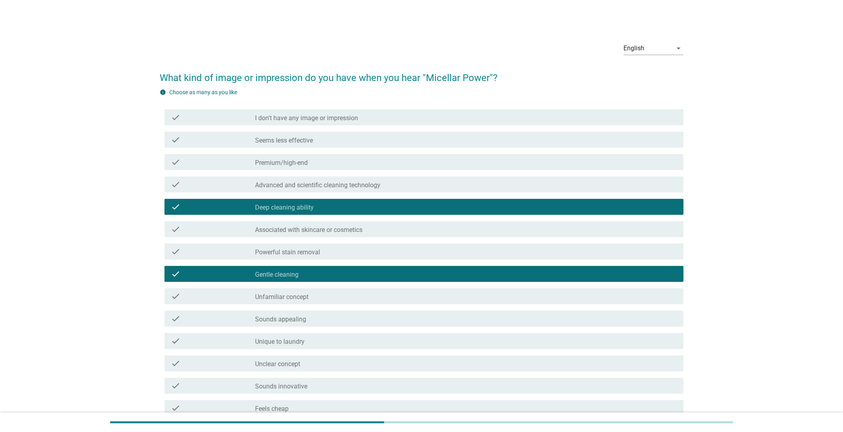
click at [239, 202] on div "check" at bounding box center [213, 207] width 84 height 10
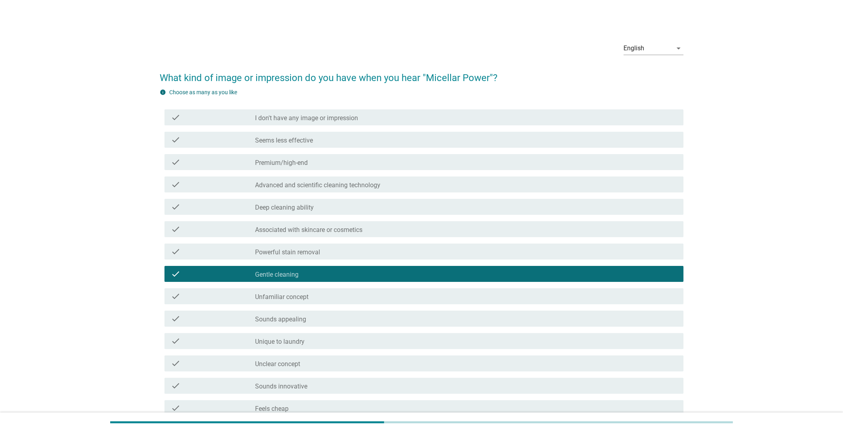
scroll to position [99, 0]
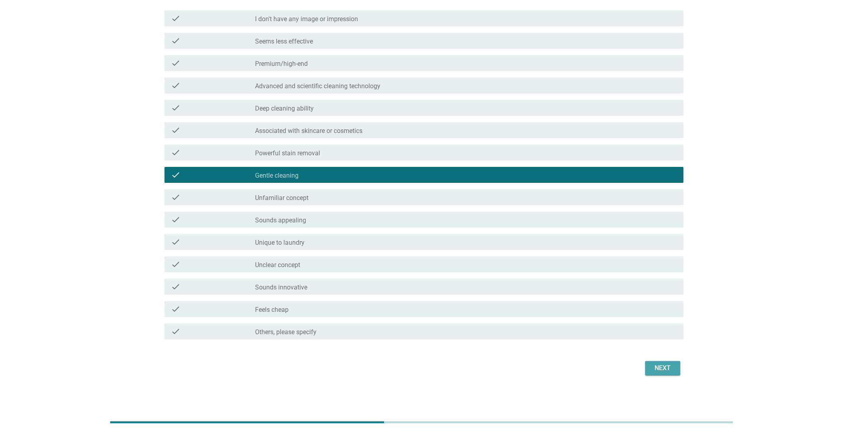
click at [670, 372] on button "Next" at bounding box center [662, 368] width 35 height 14
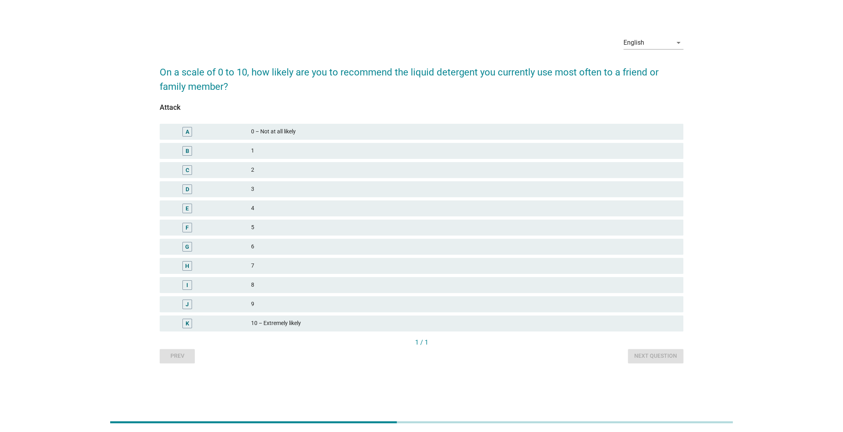
scroll to position [0, 0]
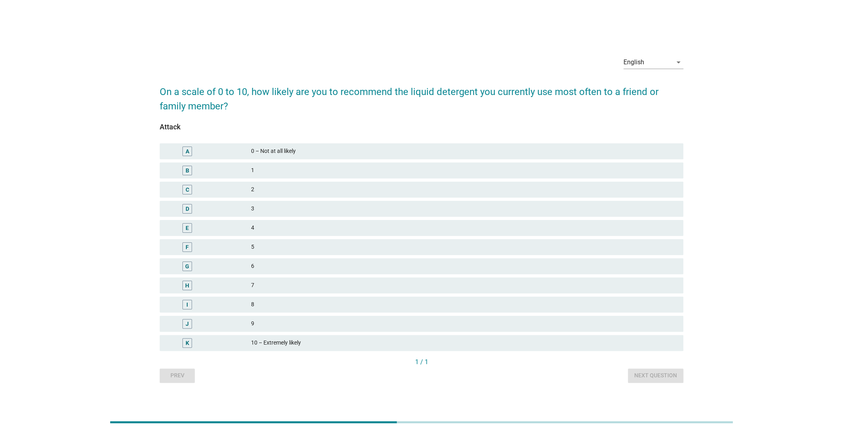
click at [259, 285] on div "7" at bounding box center [464, 286] width 426 height 10
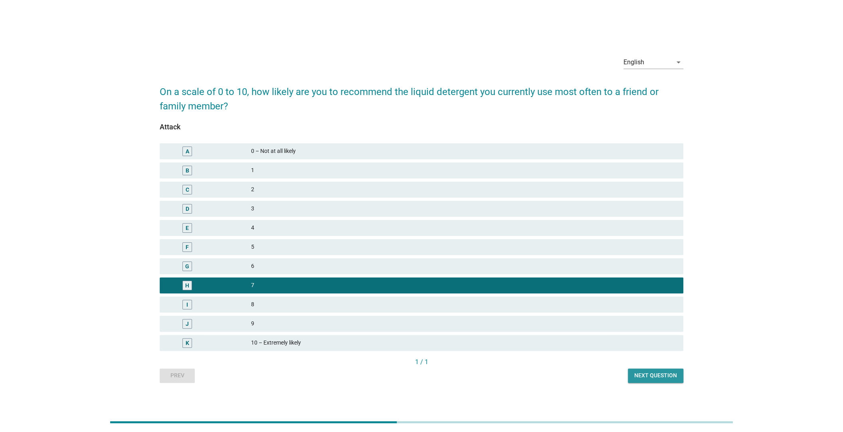
click at [638, 374] on div "Next question" at bounding box center [655, 375] width 43 height 8
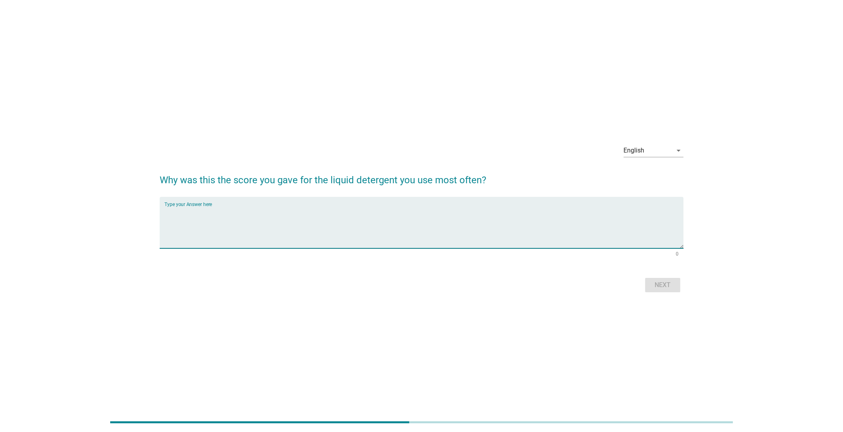
click at [309, 208] on textarea "Type your Answer here" at bounding box center [423, 227] width 519 height 42
type textarea "It is appealing to me."
drag, startPoint x: 644, startPoint y: 283, endPoint x: 650, endPoint y: 285, distance: 7.0
click at [645, 283] on div "Next" at bounding box center [422, 284] width 524 height 19
click at [660, 288] on div "Next" at bounding box center [662, 285] width 22 height 10
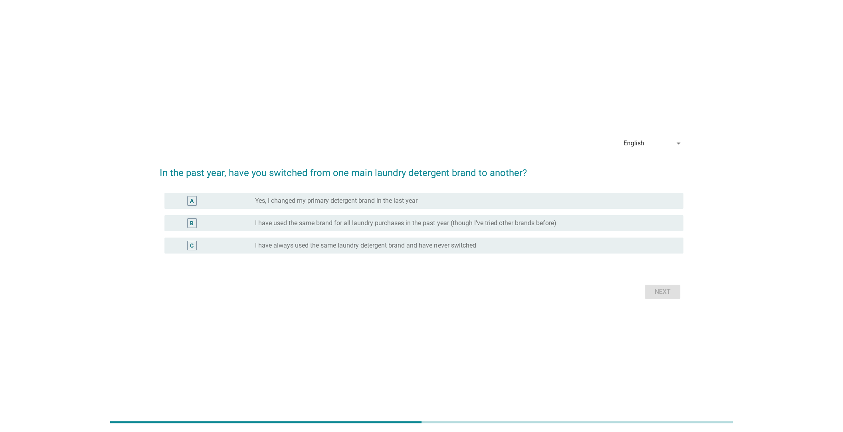
click at [264, 200] on label "Yes, I changed my primary detergent brand in the last year" at bounding box center [336, 201] width 162 height 8
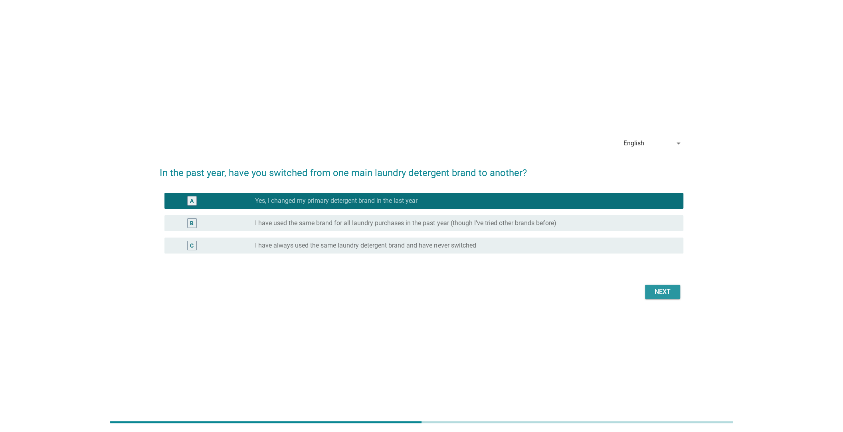
click at [663, 293] on div "Next" at bounding box center [662, 292] width 22 height 10
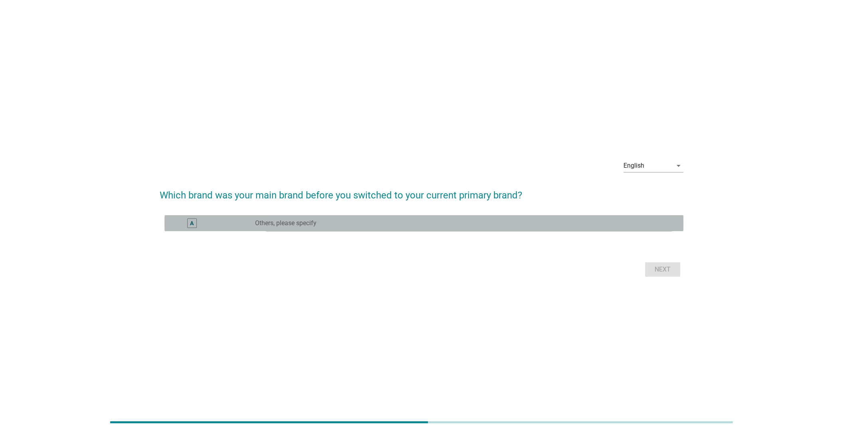
click at [320, 220] on div "radio_button_unchecked Others, please specify" at bounding box center [462, 223] width 415 height 8
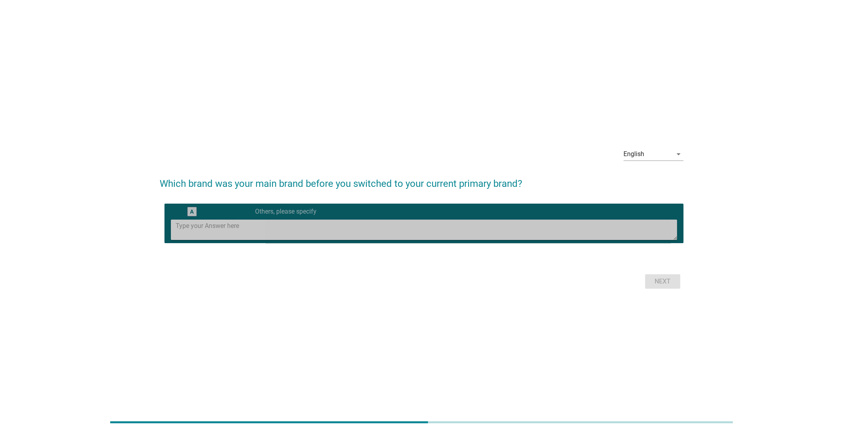
click at [328, 229] on textarea at bounding box center [426, 229] width 501 height 20
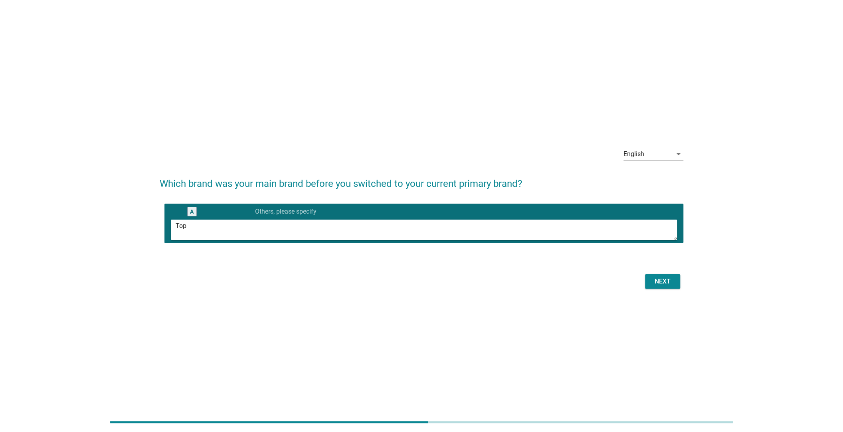
type textarea "Top"
click at [672, 283] on div "Next" at bounding box center [662, 282] width 22 height 10
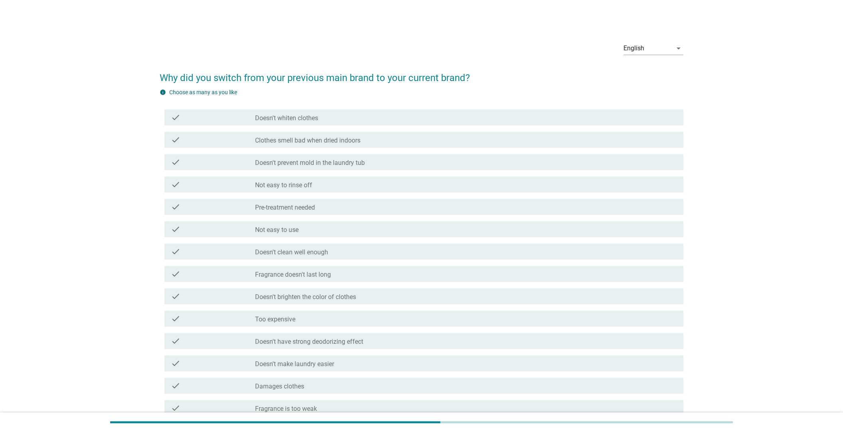
click at [308, 226] on div "check_box_outline_blank Not easy to use" at bounding box center [466, 229] width 422 height 10
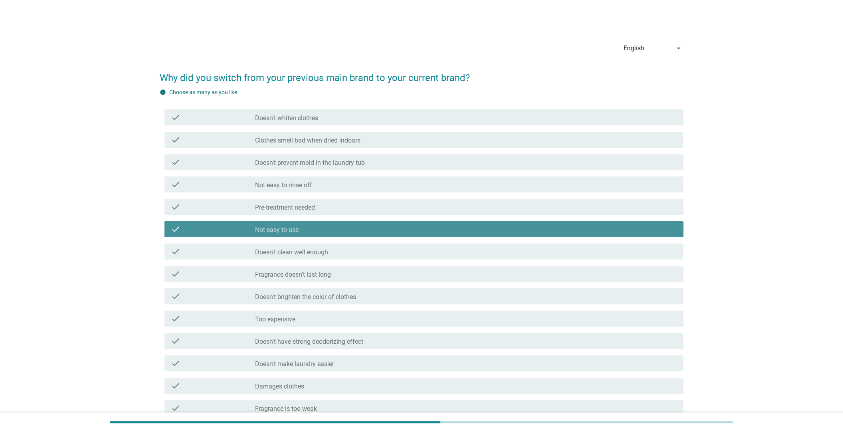
click at [336, 227] on div "check_box_outline_blank Not easy to use" at bounding box center [466, 229] width 422 height 10
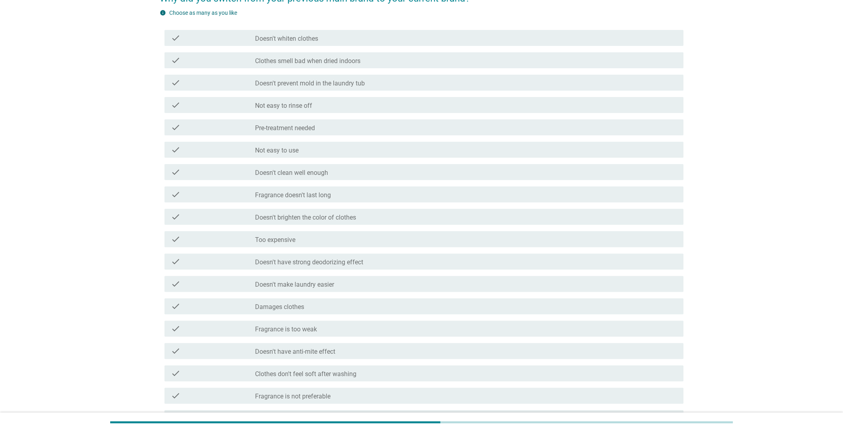
scroll to position [120, 0]
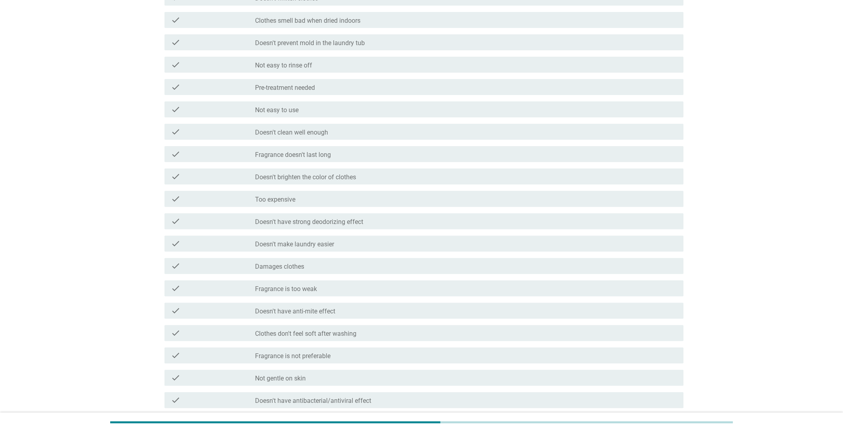
click at [295, 207] on div "check check_box_outline_blank Too expensive" at bounding box center [422, 199] width 524 height 22
click at [368, 199] on div "check_box_outline_blank Too expensive" at bounding box center [466, 199] width 422 height 10
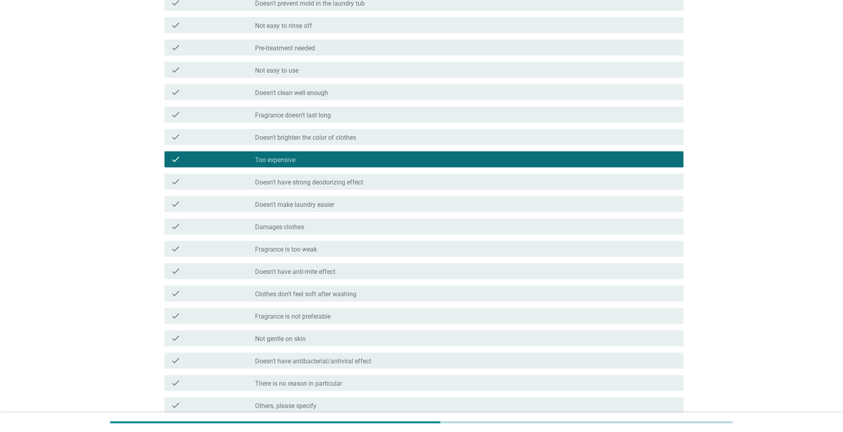
scroll to position [233, 0]
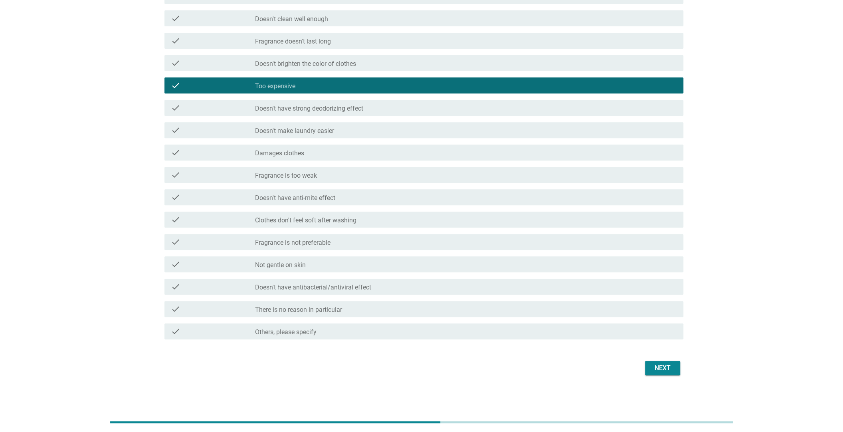
click at [661, 368] on div "Next" at bounding box center [662, 368] width 22 height 10
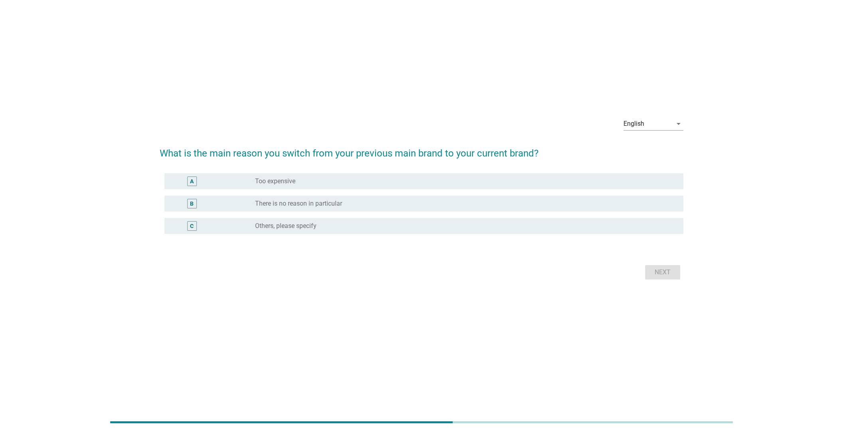
scroll to position [0, 0]
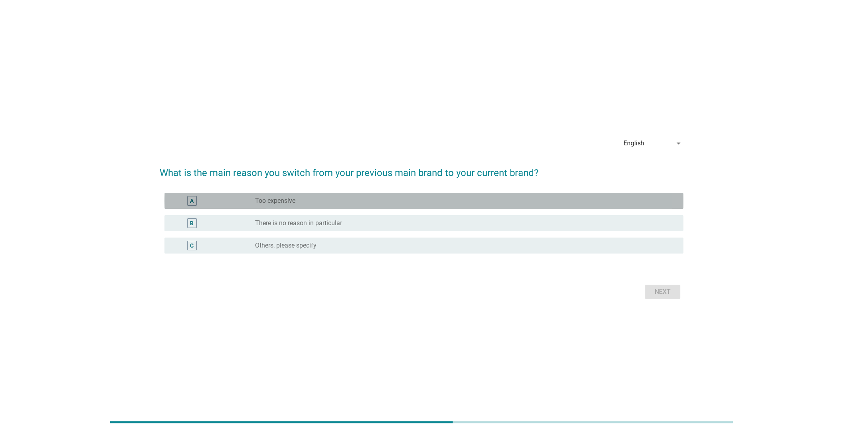
click at [231, 196] on div "A" at bounding box center [213, 201] width 84 height 10
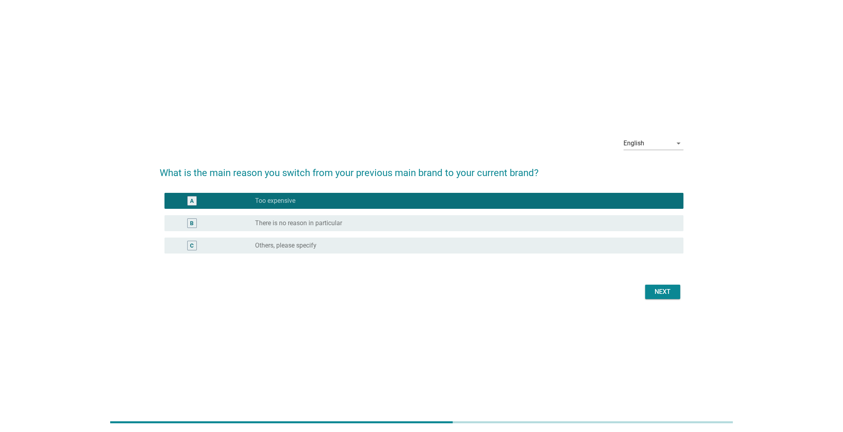
click at [655, 288] on div "Next" at bounding box center [662, 292] width 22 height 10
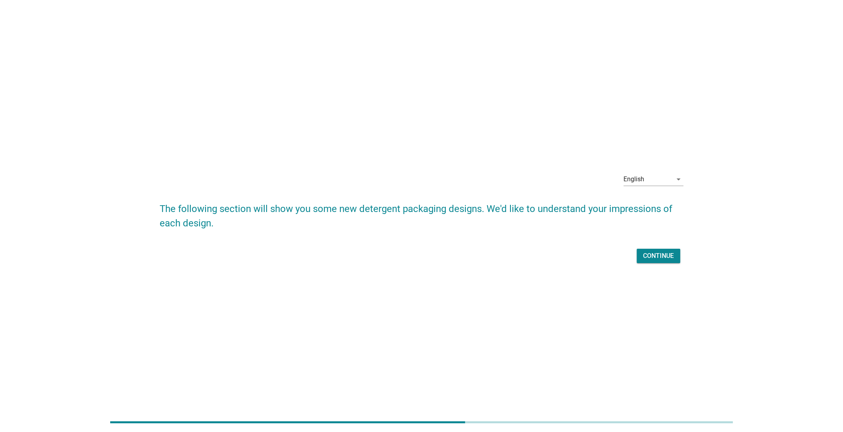
click at [660, 256] on div "Continue" at bounding box center [658, 256] width 31 height 10
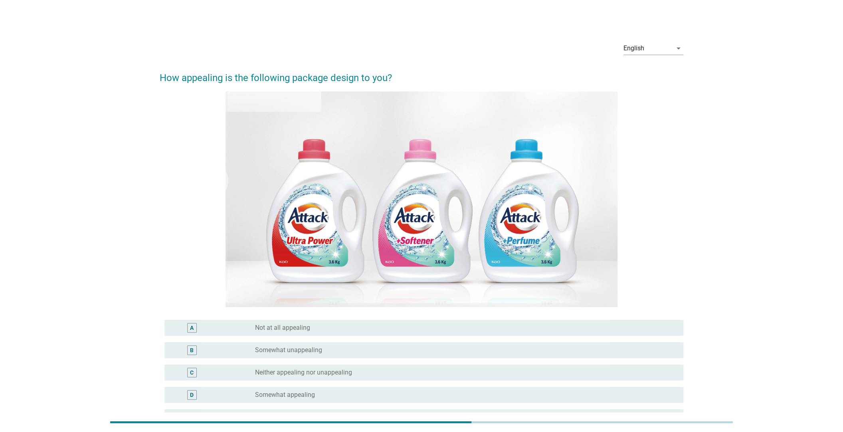
scroll to position [96, 0]
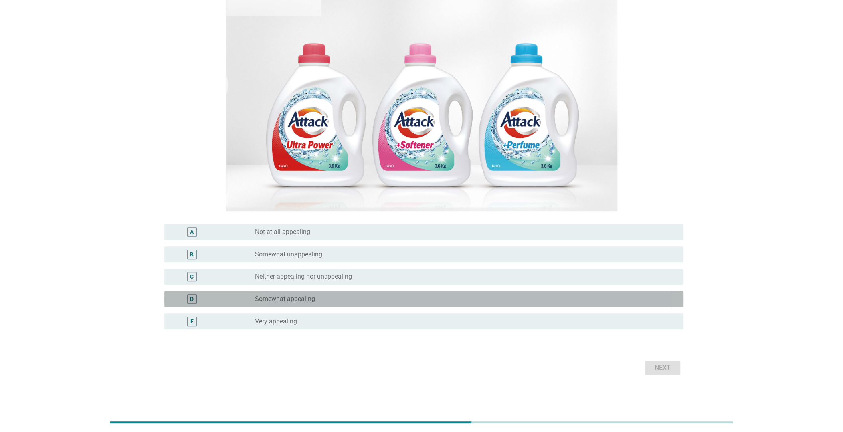
drag, startPoint x: 227, startPoint y: 294, endPoint x: 365, endPoint y: 333, distance: 143.1
click at [227, 294] on div "D" at bounding box center [213, 299] width 84 height 10
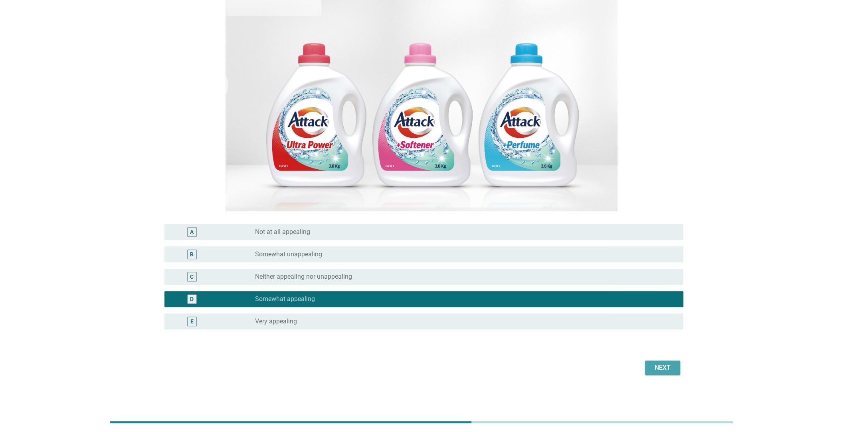
click at [660, 363] on div "Next" at bounding box center [662, 368] width 22 height 10
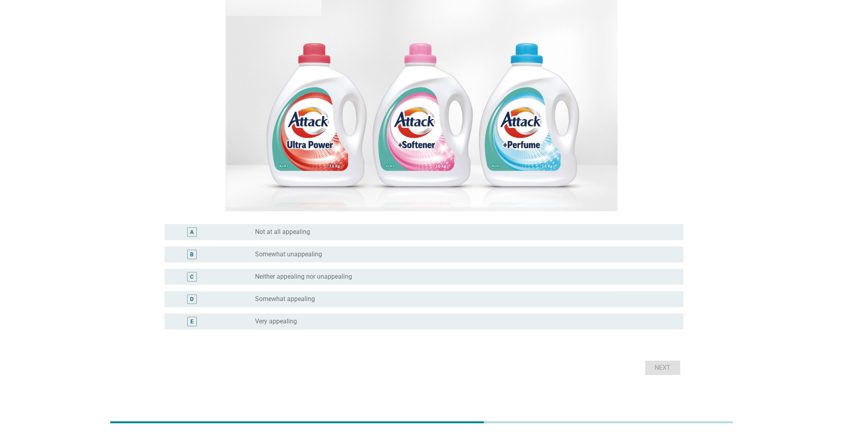
click at [228, 270] on div "C radio_button_unchecked Neither appealing nor unappealing" at bounding box center [423, 277] width 519 height 16
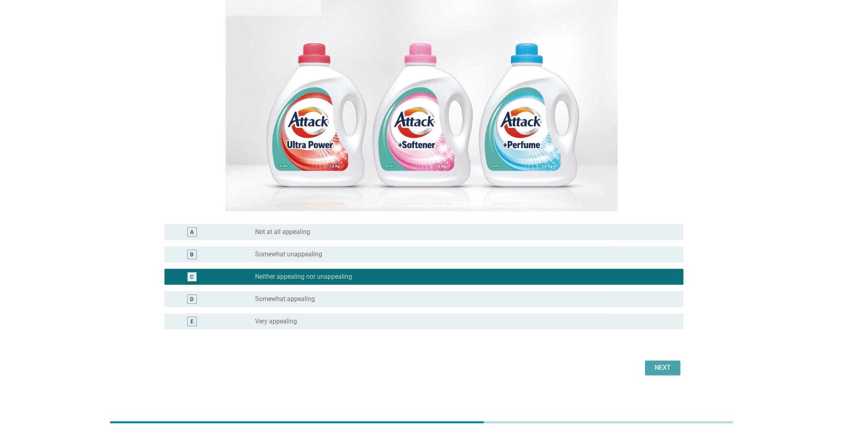
click at [654, 362] on button "Next" at bounding box center [662, 367] width 35 height 14
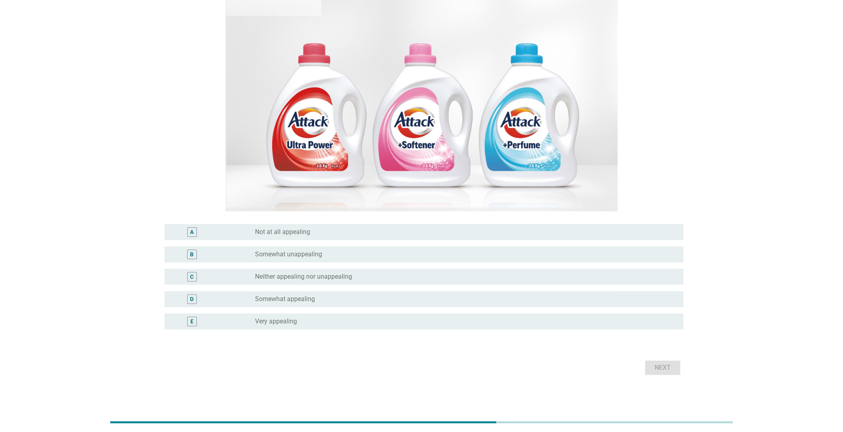
click at [212, 298] on div "D" at bounding box center [192, 299] width 42 height 10
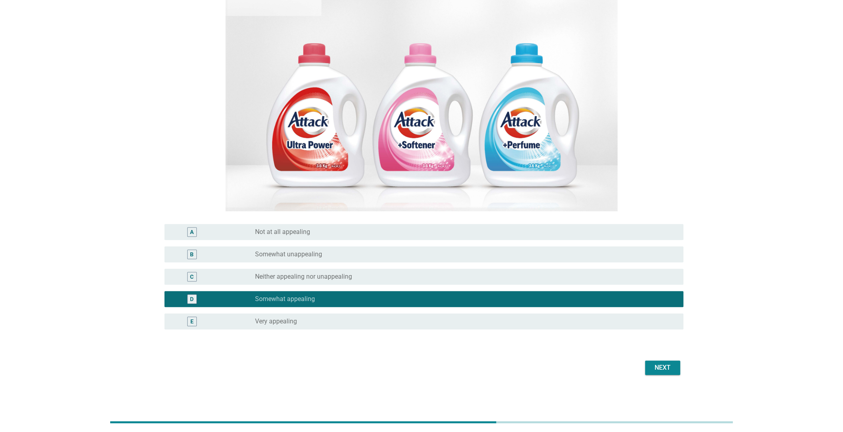
click at [661, 371] on div "Next" at bounding box center [662, 368] width 22 height 10
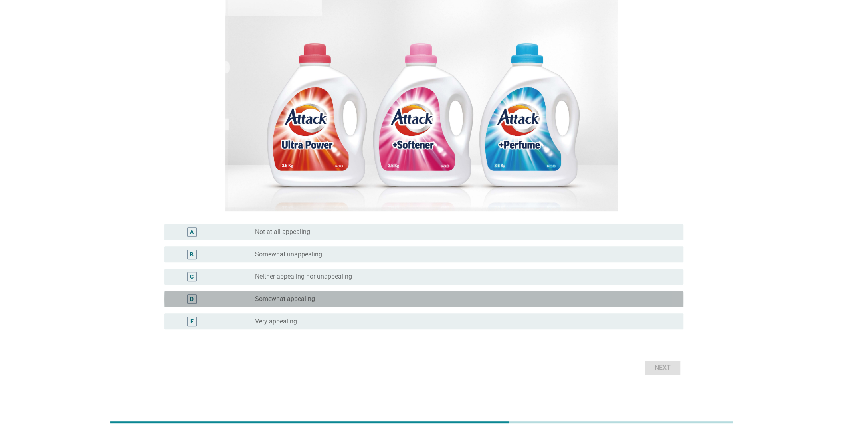
click at [229, 294] on div "D" at bounding box center [213, 299] width 84 height 10
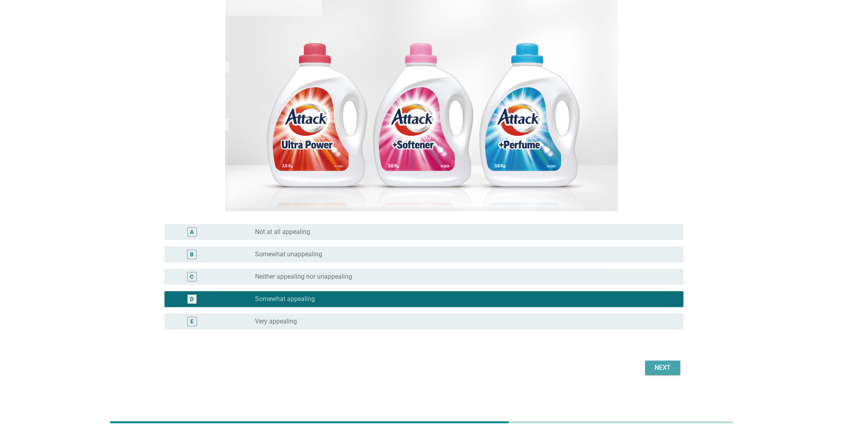
click at [658, 366] on div "Next" at bounding box center [662, 368] width 22 height 10
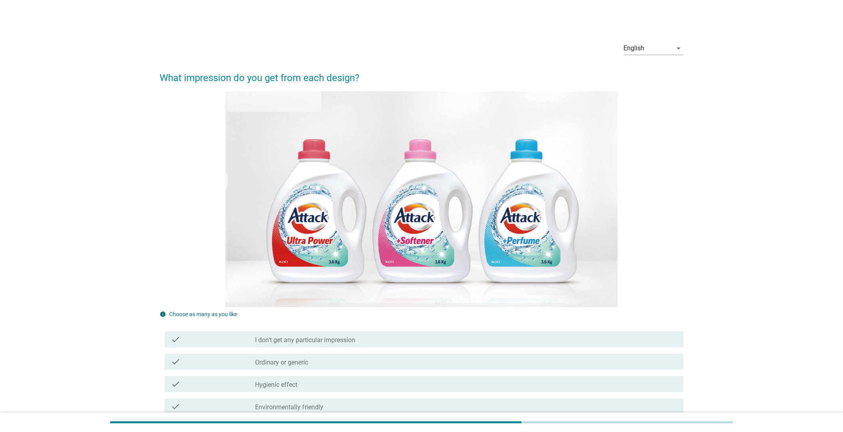
scroll to position [120, 0]
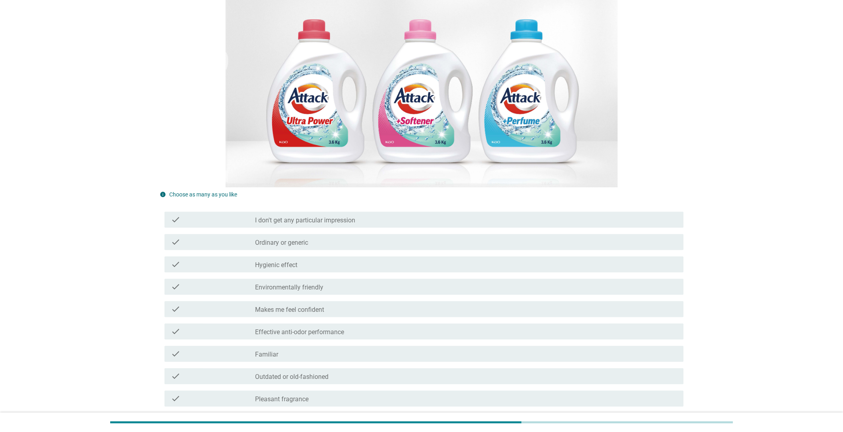
click at [222, 262] on div "check" at bounding box center [213, 264] width 84 height 10
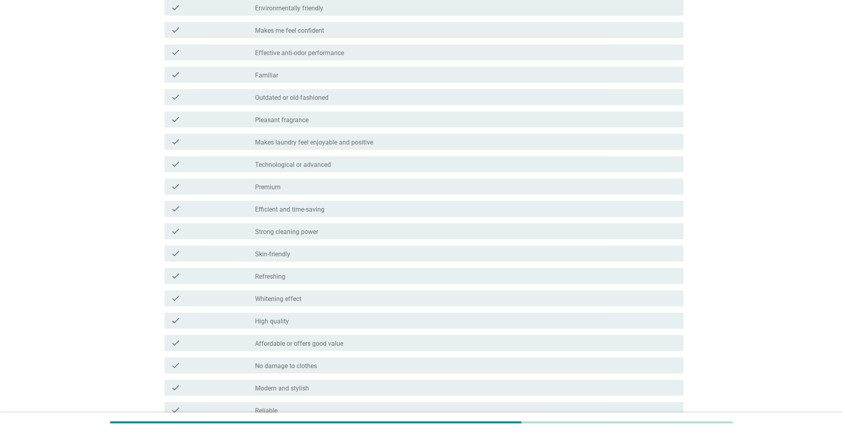
scroll to position [522, 0]
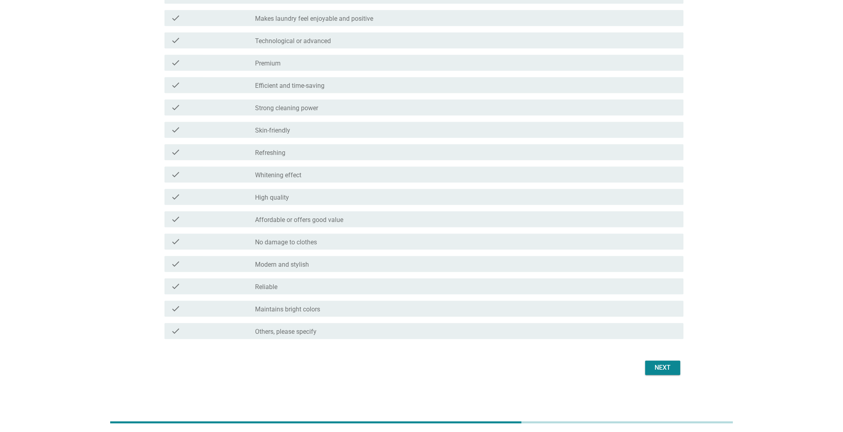
click at [652, 363] on div "Next" at bounding box center [662, 368] width 22 height 10
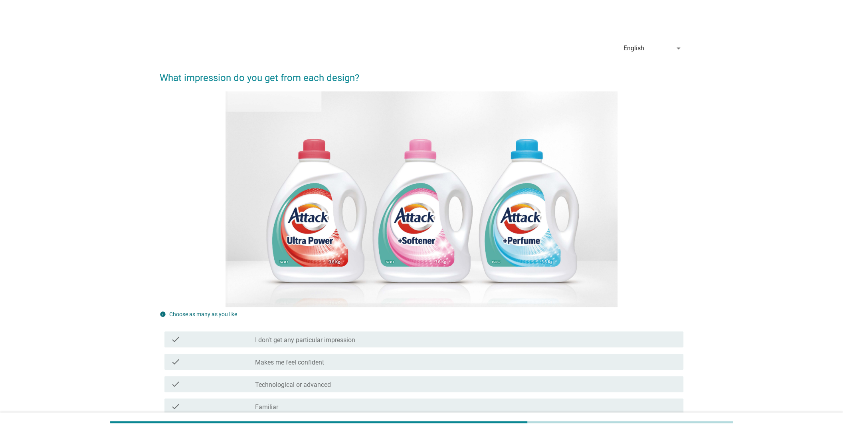
scroll to position [159, 0]
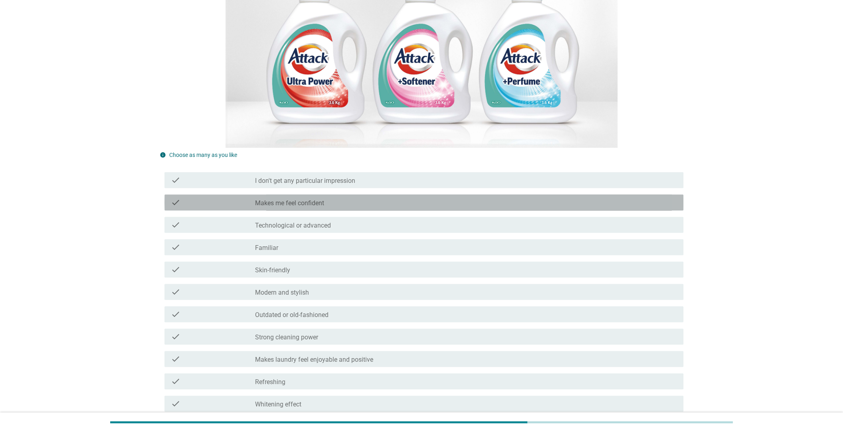
click at [227, 205] on div "check" at bounding box center [213, 203] width 84 height 10
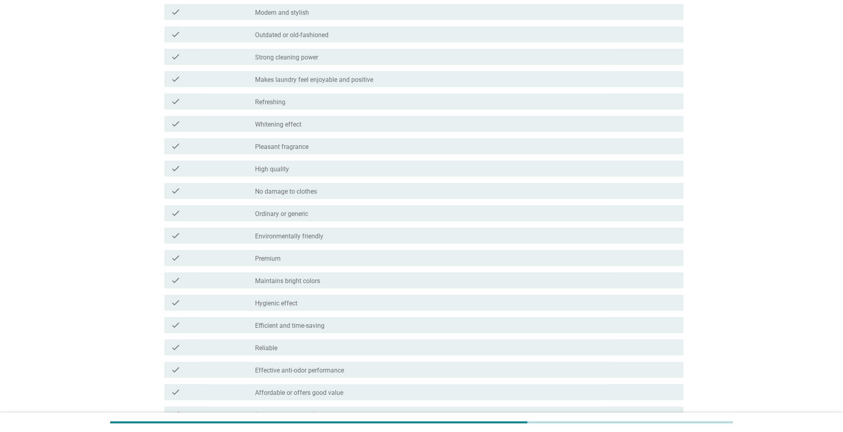
scroll to position [522, 0]
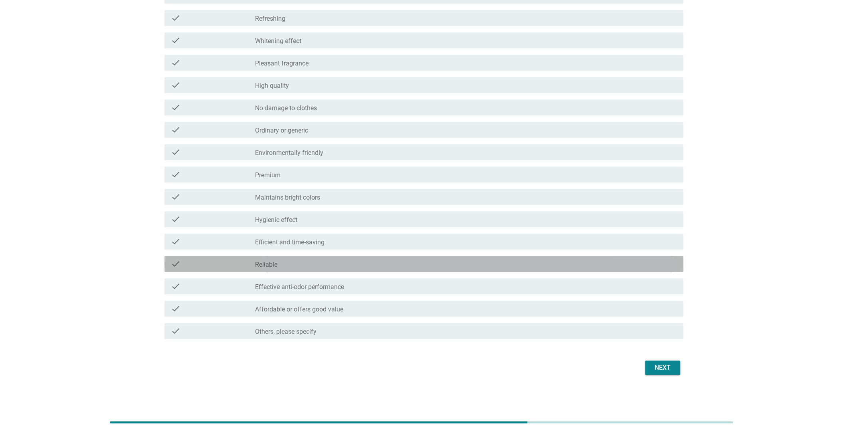
click at [227, 263] on div "check" at bounding box center [213, 264] width 84 height 10
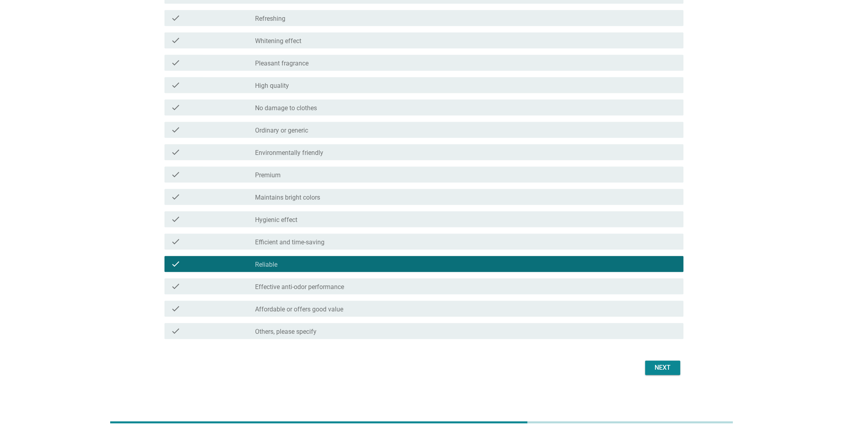
click at [660, 370] on div "Next" at bounding box center [662, 368] width 22 height 10
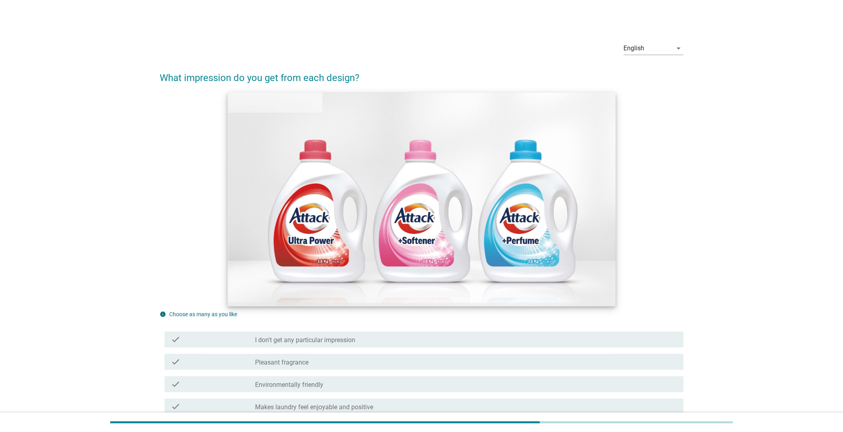
scroll to position [159, 0]
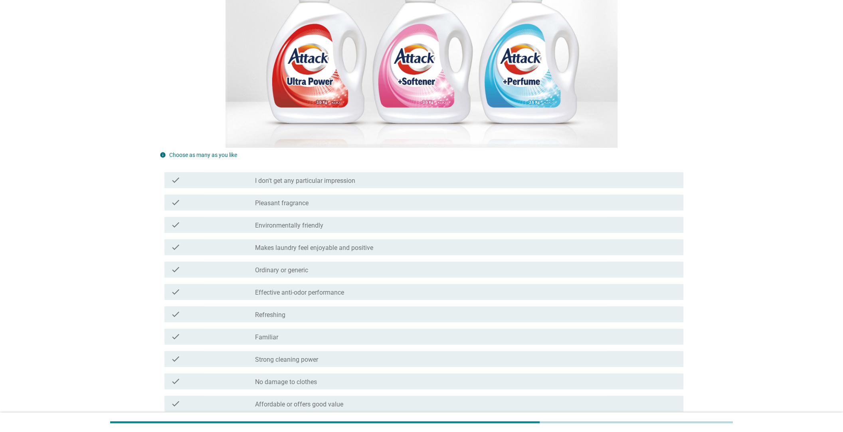
click at [261, 204] on label "Pleasant fragrance" at bounding box center [281, 203] width 53 height 8
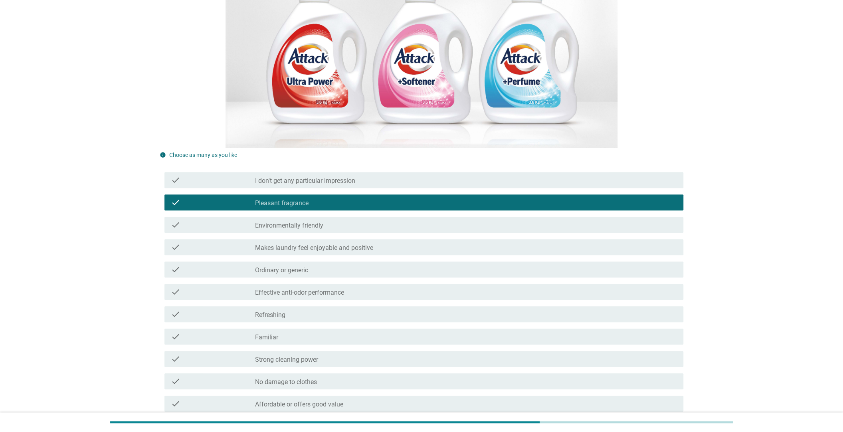
scroll to position [199, 0]
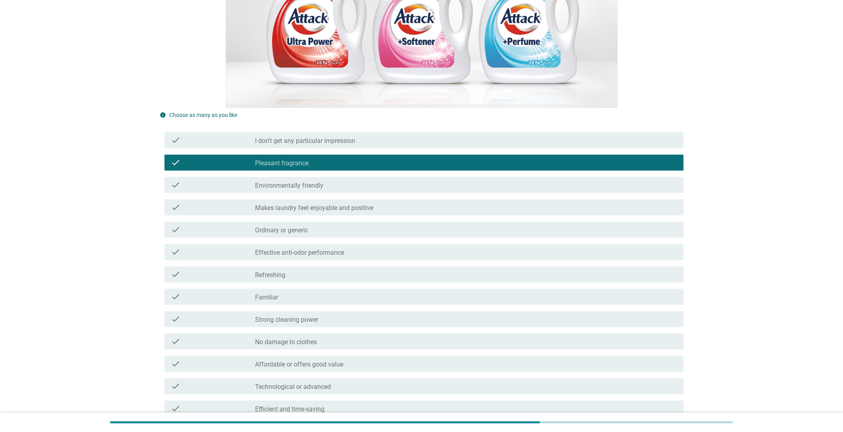
click at [256, 255] on label "Effective anti-odor performance" at bounding box center [299, 253] width 89 height 8
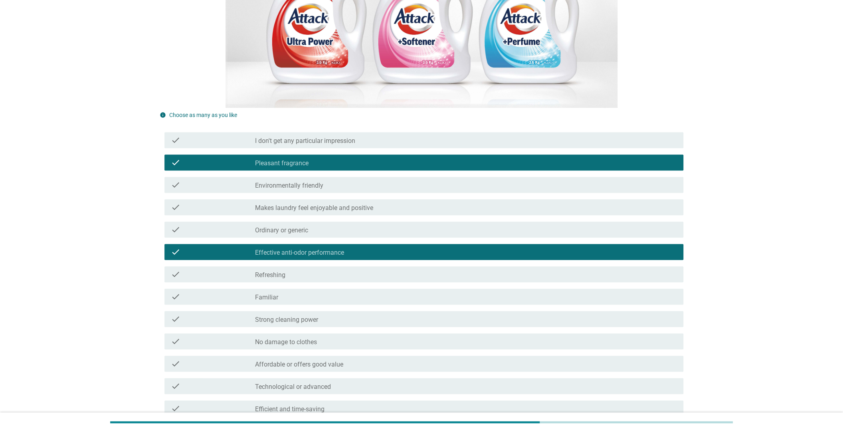
scroll to position [519, 0]
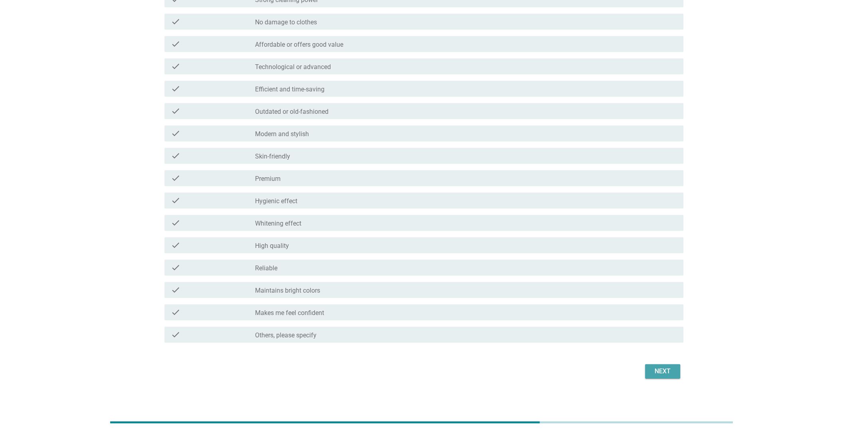
click at [655, 369] on div "Next" at bounding box center [662, 371] width 22 height 10
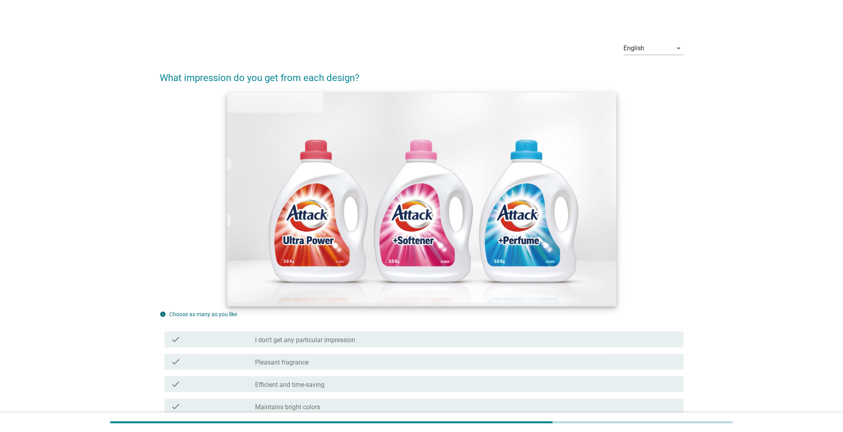
scroll to position [239, 0]
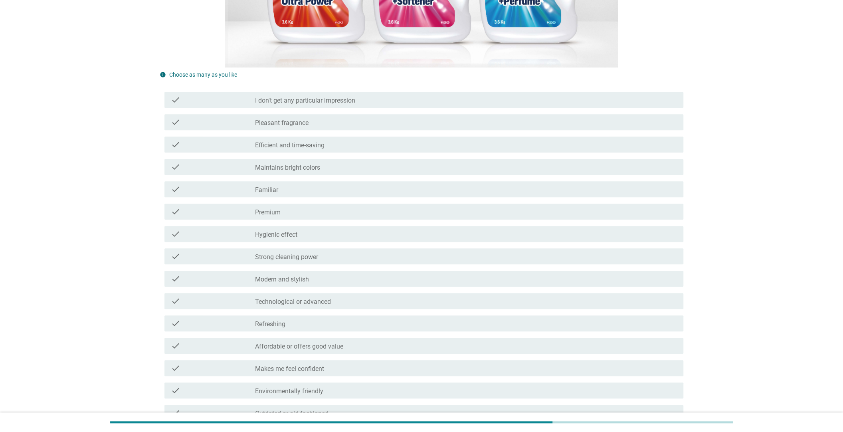
click at [241, 211] on div "check" at bounding box center [213, 212] width 84 height 10
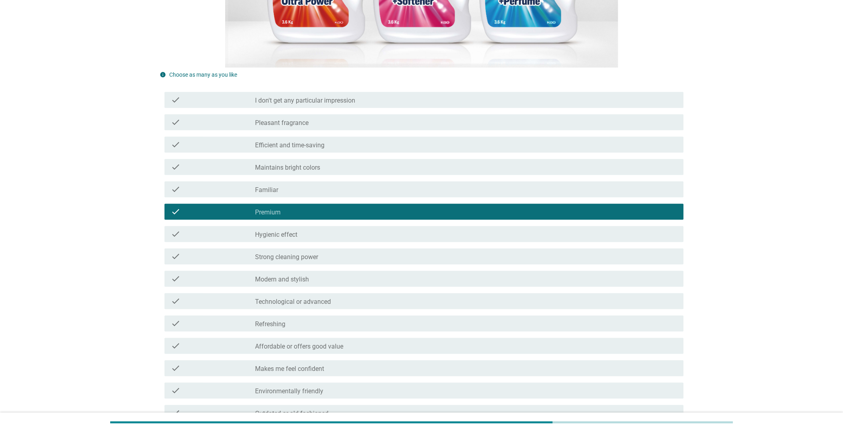
click at [230, 275] on div "check" at bounding box center [213, 279] width 84 height 10
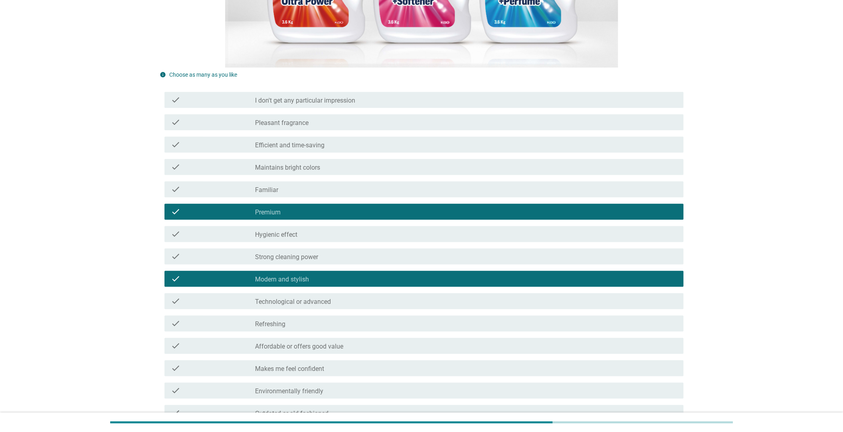
scroll to position [522, 0]
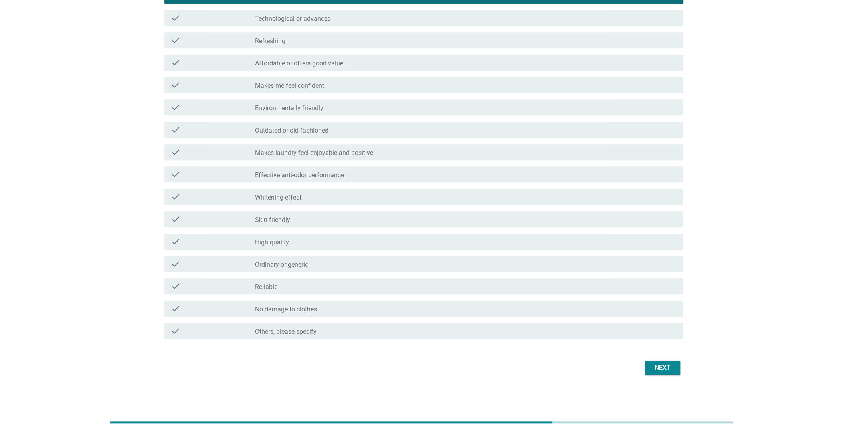
click at [652, 370] on div "Next" at bounding box center [662, 368] width 22 height 10
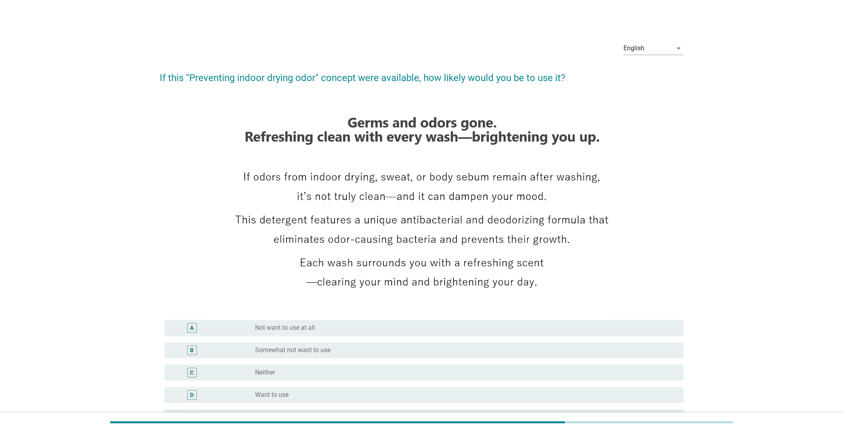
scroll to position [96, 0]
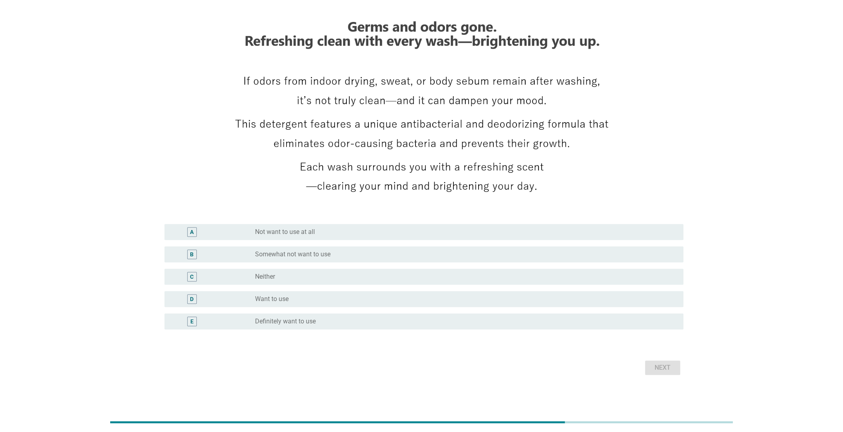
click at [219, 298] on div "D" at bounding box center [213, 299] width 84 height 10
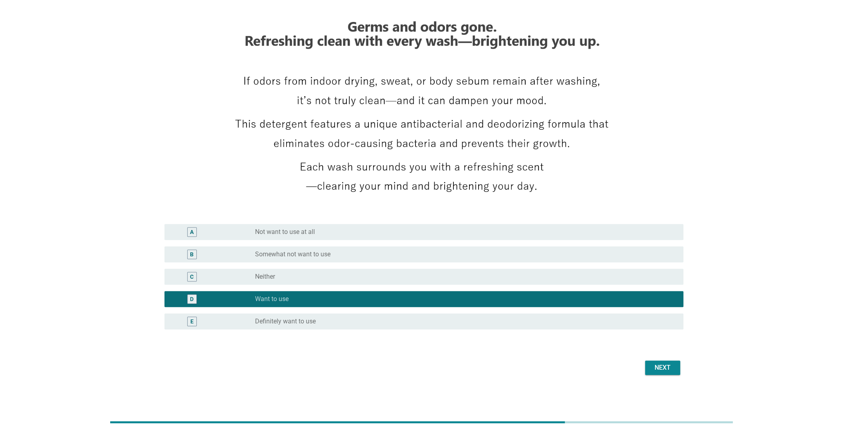
click at [660, 369] on div "Next" at bounding box center [662, 368] width 22 height 10
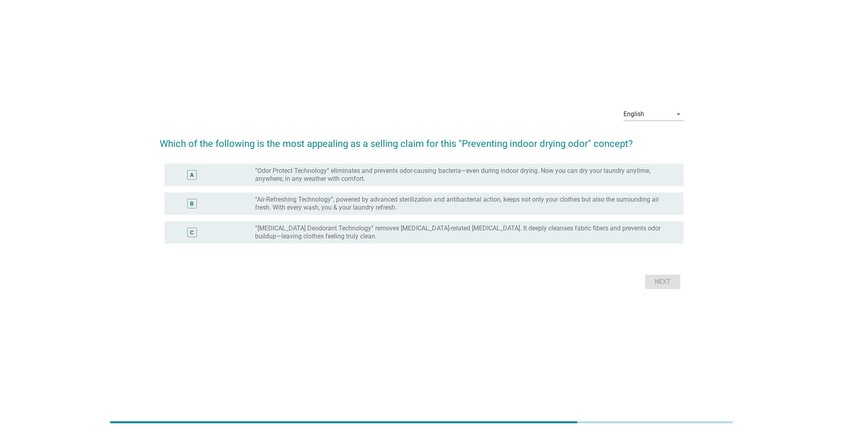
scroll to position [0, 0]
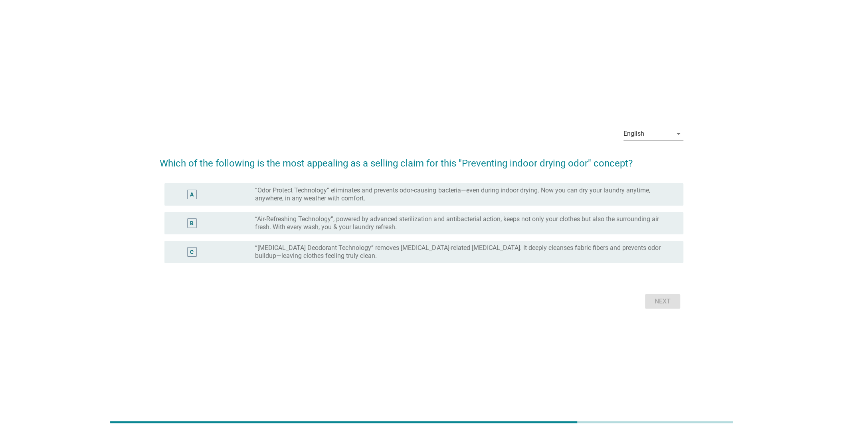
click at [360, 225] on label "“Air-Refreshing Technology”, powered by advanced sterilization and antibacteria…" at bounding box center [462, 223] width 415 height 16
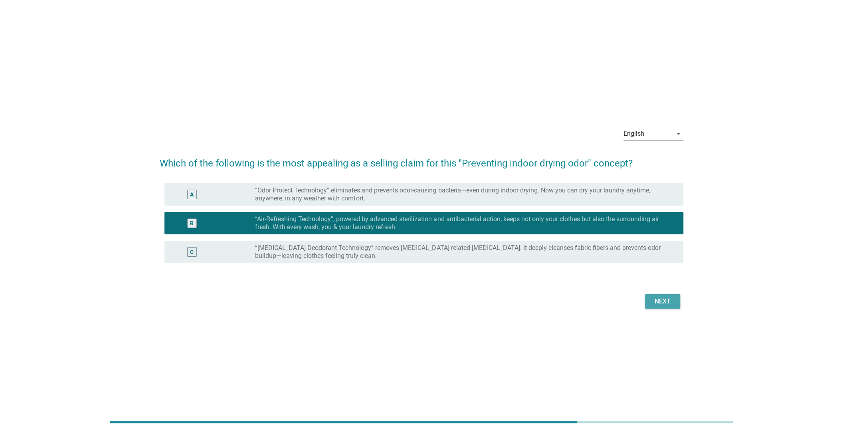
click at [656, 299] on div "Next" at bounding box center [662, 302] width 22 height 10
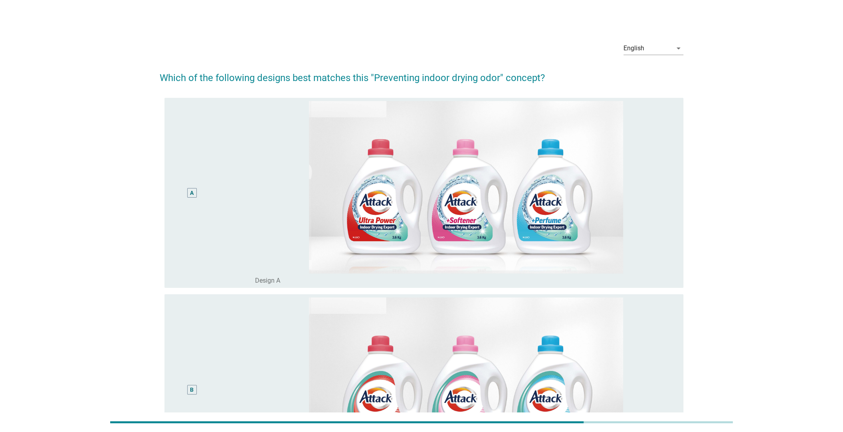
click at [238, 212] on div "A" at bounding box center [213, 193] width 84 height 184
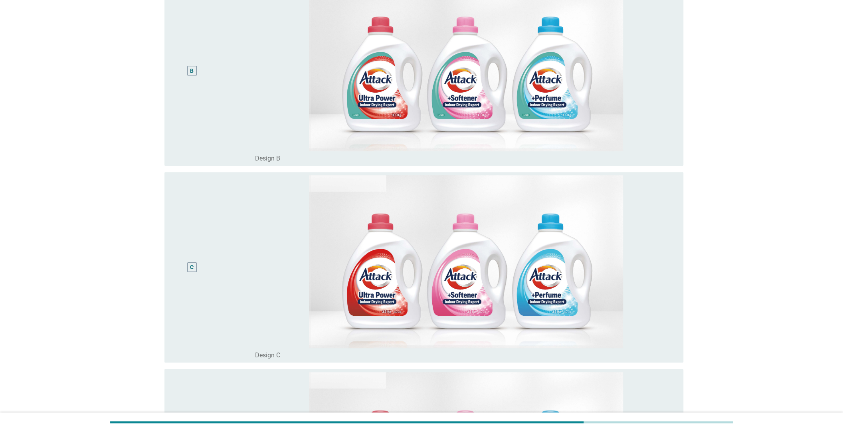
scroll to position [549, 0]
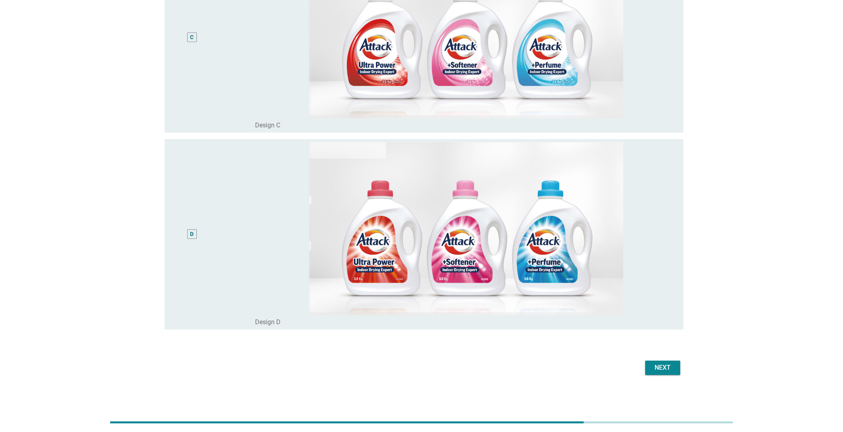
click at [669, 366] on div "Next" at bounding box center [662, 368] width 22 height 10
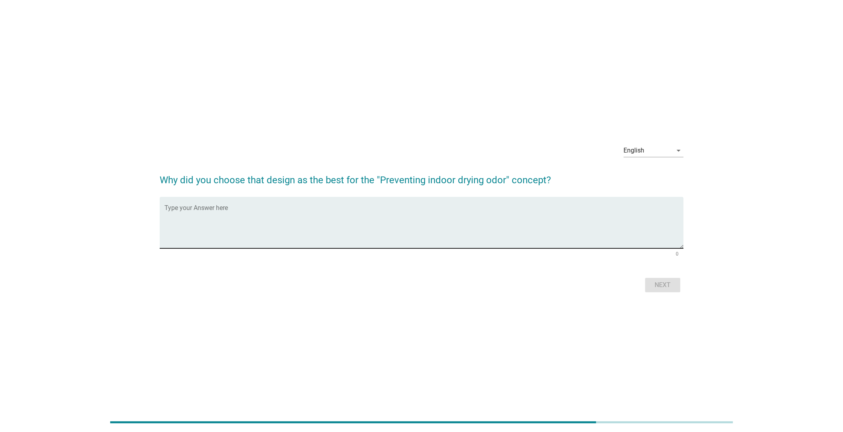
click at [369, 211] on textarea "Type your Answer here" at bounding box center [423, 227] width 519 height 42
type textarea "at times to dry indoor"
click at [666, 287] on div "Next" at bounding box center [662, 285] width 22 height 10
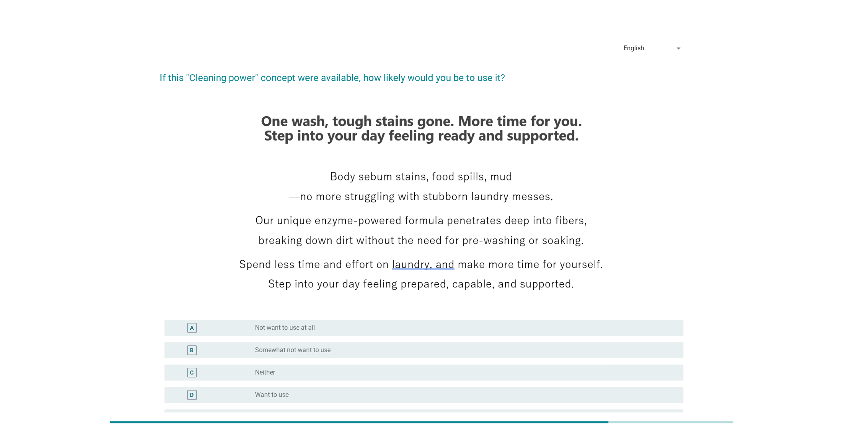
scroll to position [96, 0]
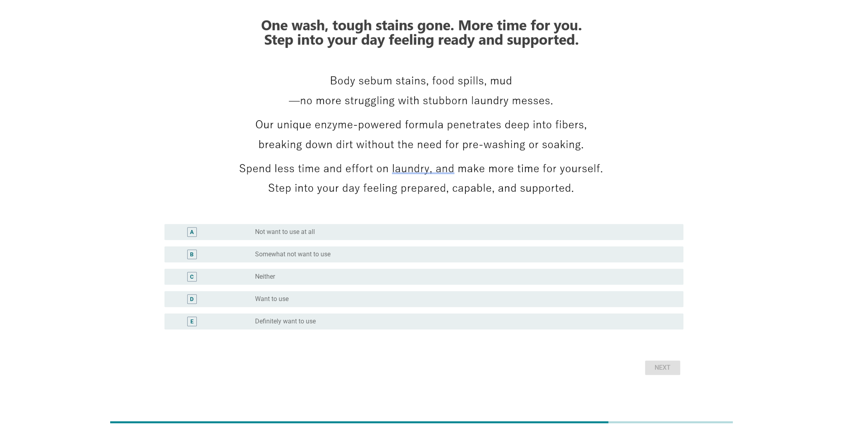
click at [306, 301] on div "radio_button_unchecked Want to use" at bounding box center [462, 299] width 415 height 8
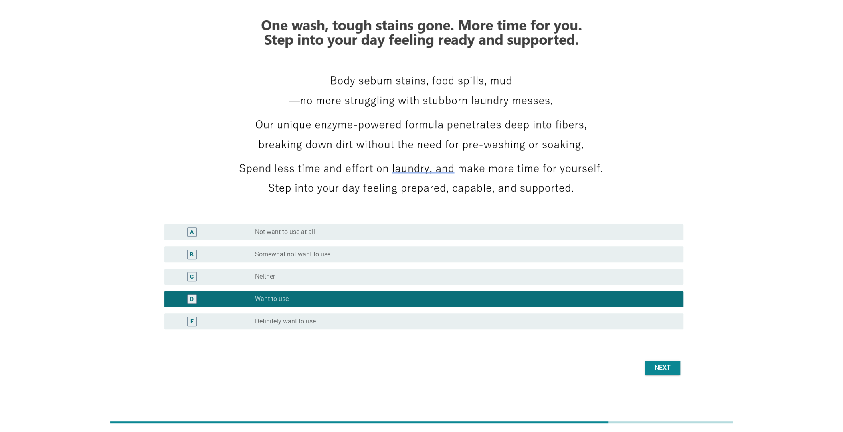
click at [666, 366] on div "Next" at bounding box center [662, 368] width 22 height 10
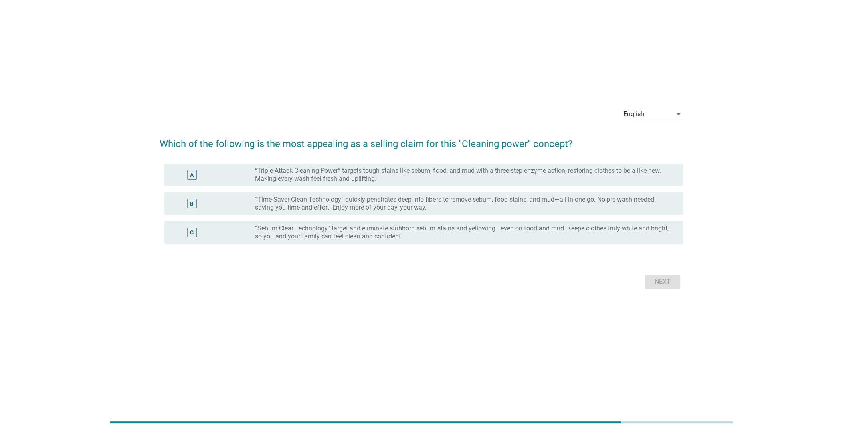
scroll to position [0, 0]
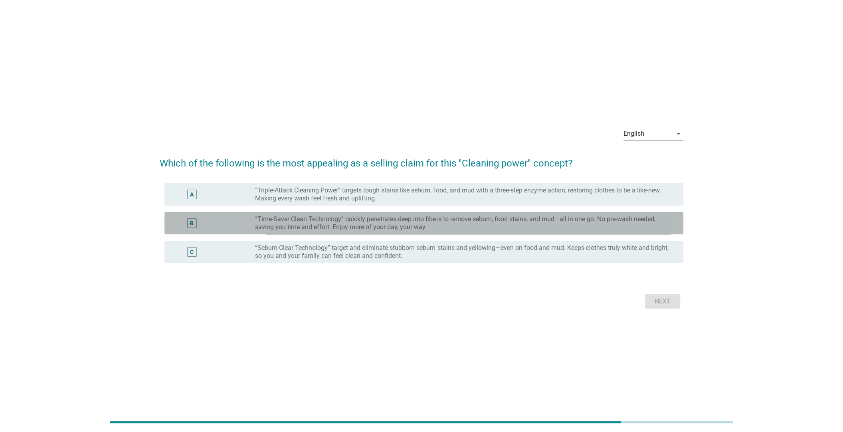
click at [274, 223] on label "“Time-Saver Clean Technology” quickly penetrates deep into fibers to remove seb…" at bounding box center [462, 223] width 415 height 16
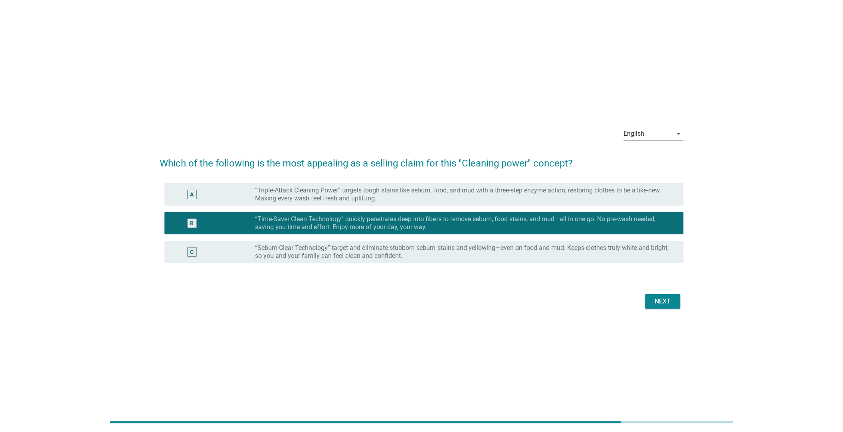
click at [658, 299] on div "Next" at bounding box center [662, 302] width 22 height 10
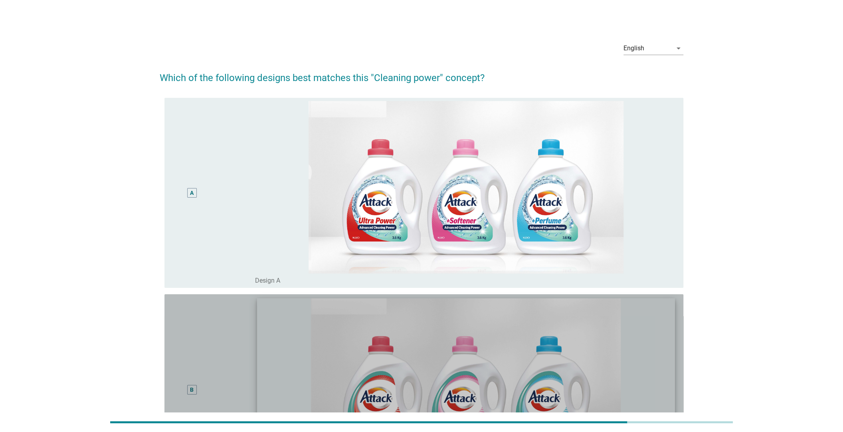
click at [272, 356] on img at bounding box center [465, 383] width 417 height 171
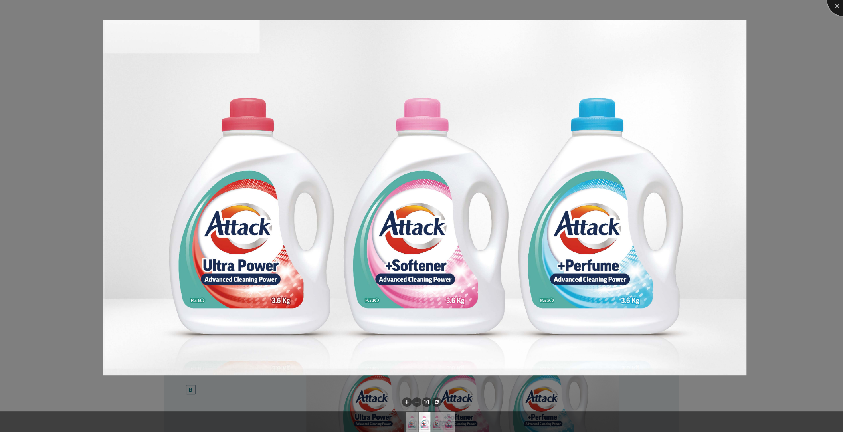
click at [835, 6] on div at bounding box center [843, 0] width 32 height 32
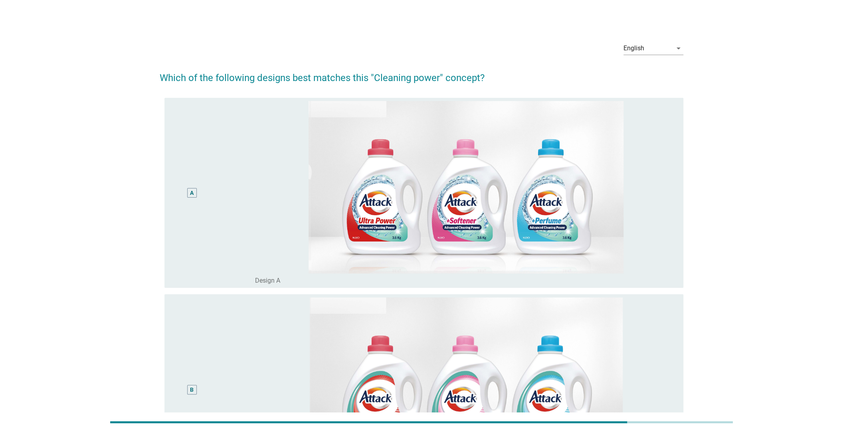
scroll to position [239, 0]
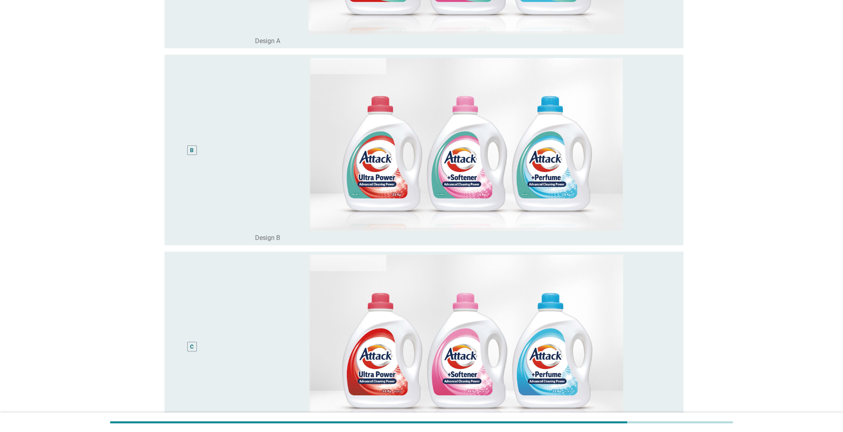
click at [214, 308] on div "C" at bounding box center [213, 347] width 84 height 184
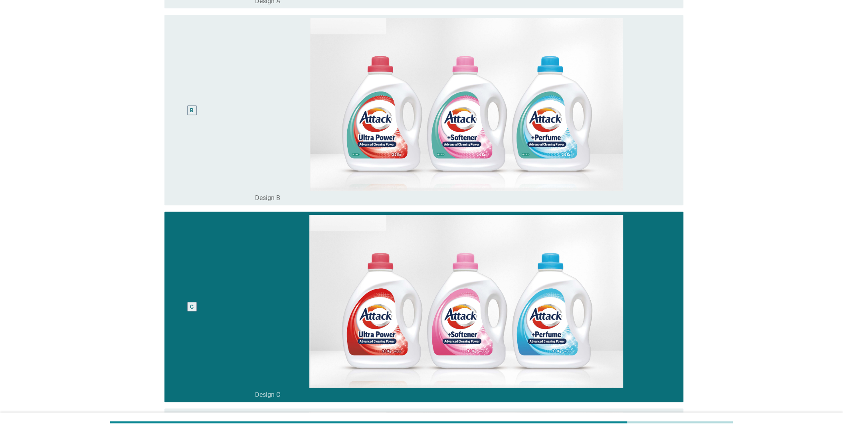
scroll to position [519, 0]
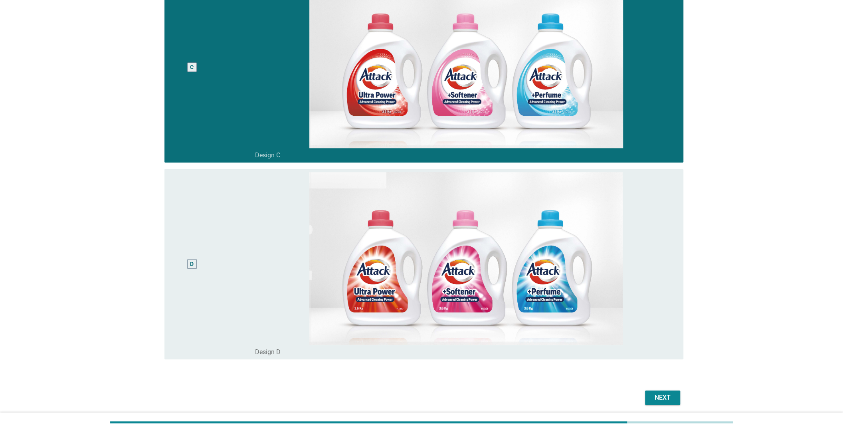
click at [666, 397] on div "Next" at bounding box center [662, 398] width 22 height 10
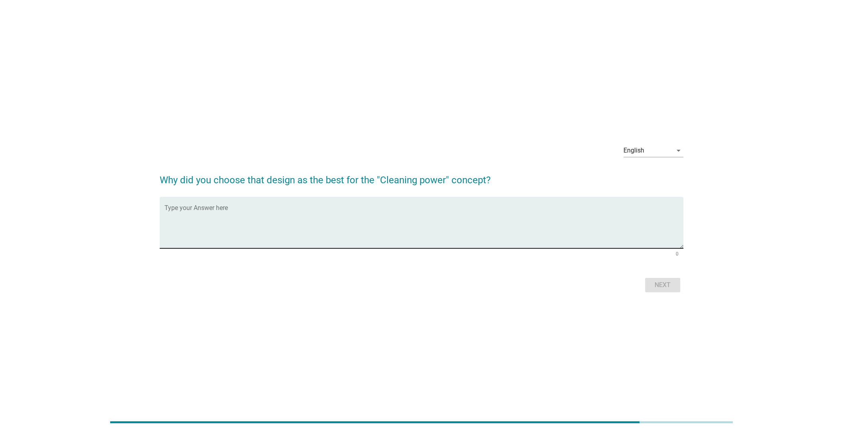
click at [279, 205] on div "Type your Answer here" at bounding box center [423, 222] width 519 height 51
type textarea "more suitable to me"
click at [656, 284] on div "Next" at bounding box center [662, 285] width 22 height 10
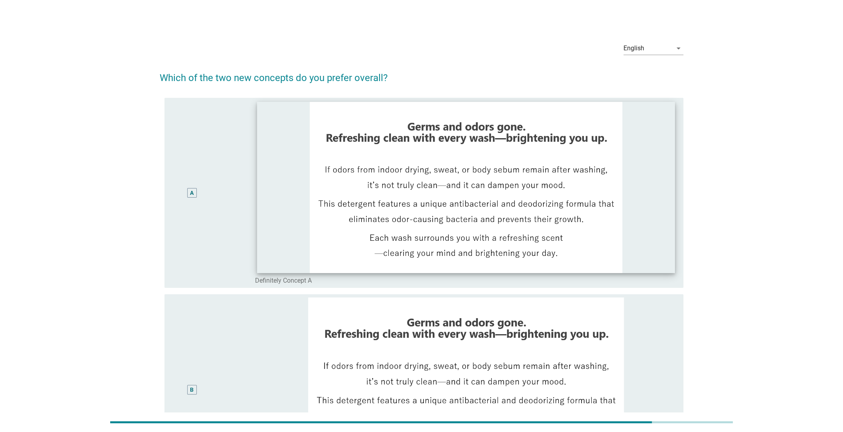
click at [281, 240] on img at bounding box center [465, 187] width 417 height 171
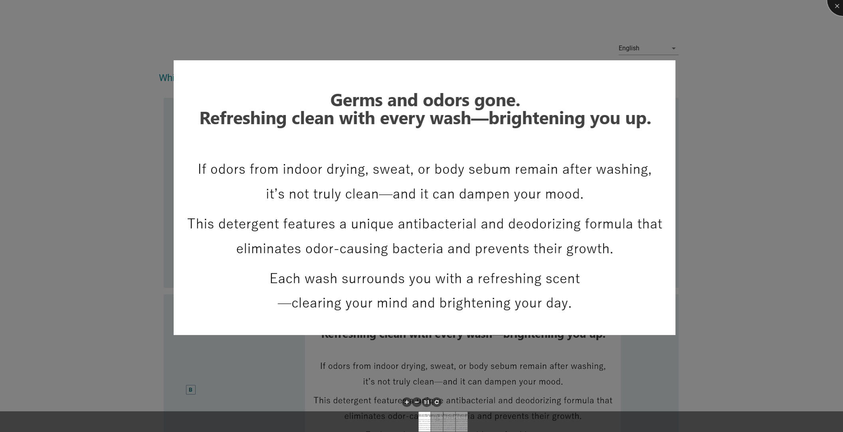
click at [836, 8] on div at bounding box center [843, 0] width 32 height 32
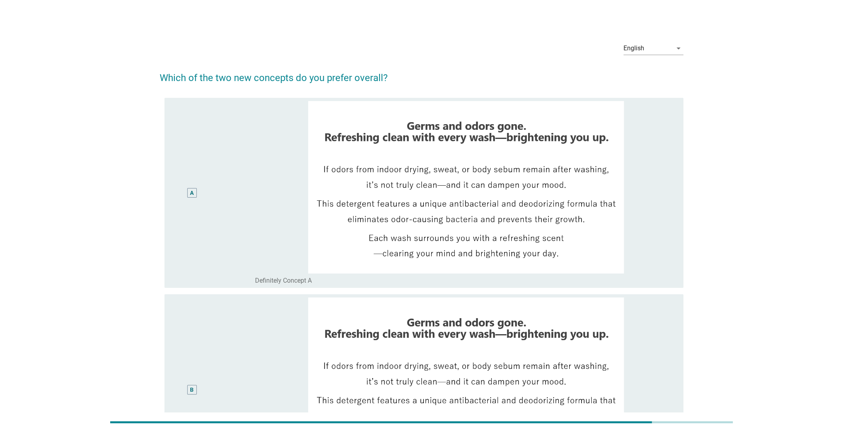
click at [194, 210] on div "A" at bounding box center [192, 193] width 42 height 184
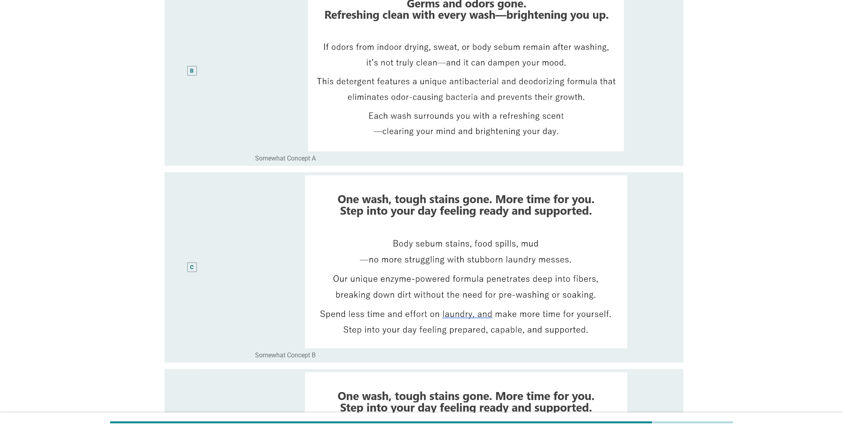
scroll to position [549, 0]
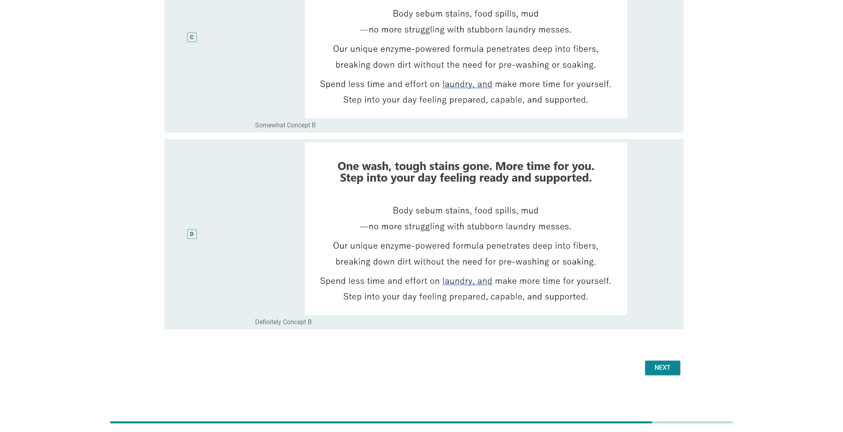
click at [661, 368] on div "Next" at bounding box center [662, 368] width 22 height 10
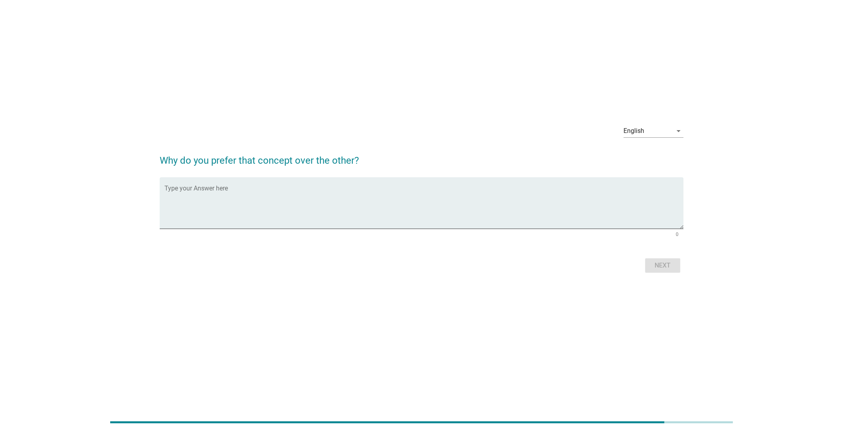
scroll to position [0, 0]
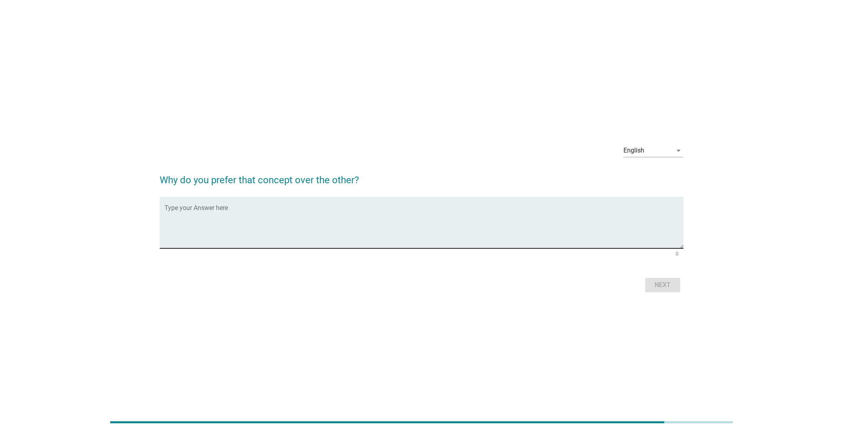
click at [286, 212] on textarea "Type your Answer here" at bounding box center [423, 227] width 519 height 42
type textarea "more suitable"
click at [656, 290] on button "Next" at bounding box center [662, 285] width 35 height 14
click at [242, 206] on div "Type your Answer here" at bounding box center [423, 222] width 519 height 51
type textarea "no"
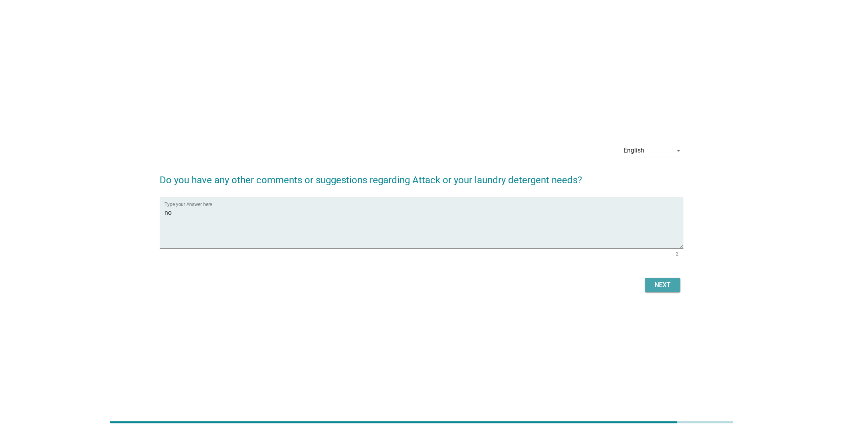
click at [661, 283] on div "Next" at bounding box center [662, 285] width 22 height 10
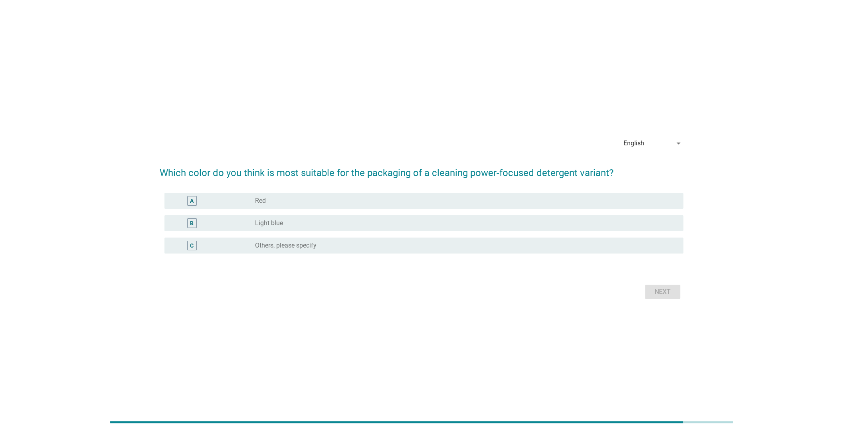
click at [325, 226] on div "radio_button_unchecked Light blue" at bounding box center [462, 223] width 415 height 8
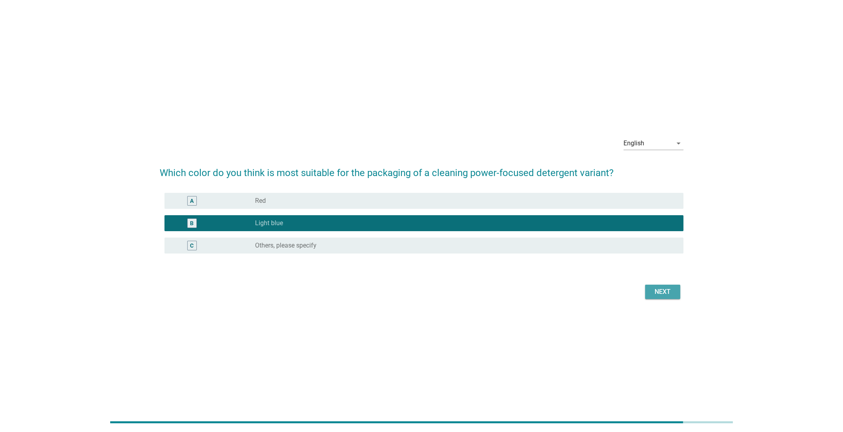
click at [650, 293] on button "Next" at bounding box center [662, 292] width 35 height 14
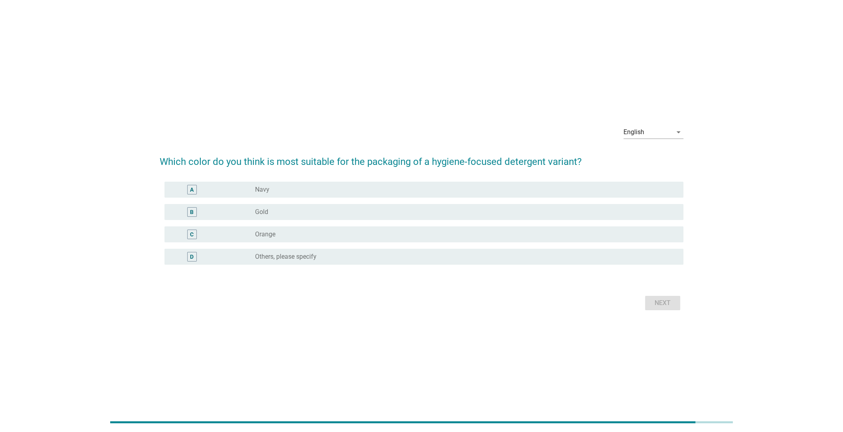
click at [228, 213] on div "B" at bounding box center [213, 212] width 84 height 10
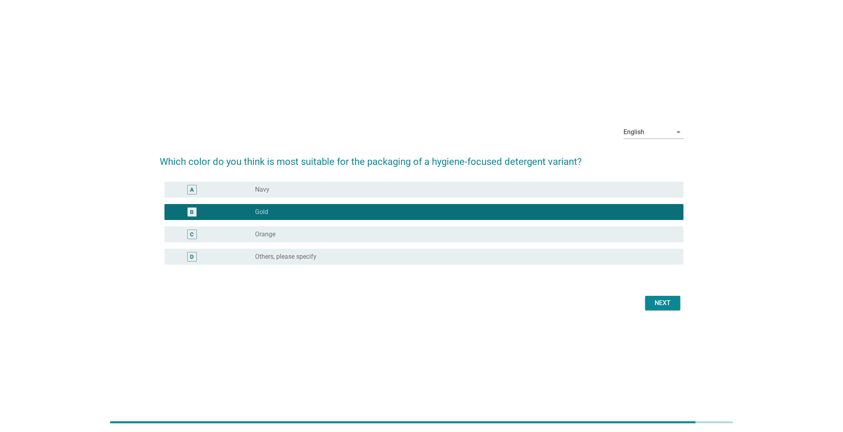
click at [663, 298] on div "Next" at bounding box center [662, 303] width 22 height 10
